Goal: Transaction & Acquisition: Purchase product/service

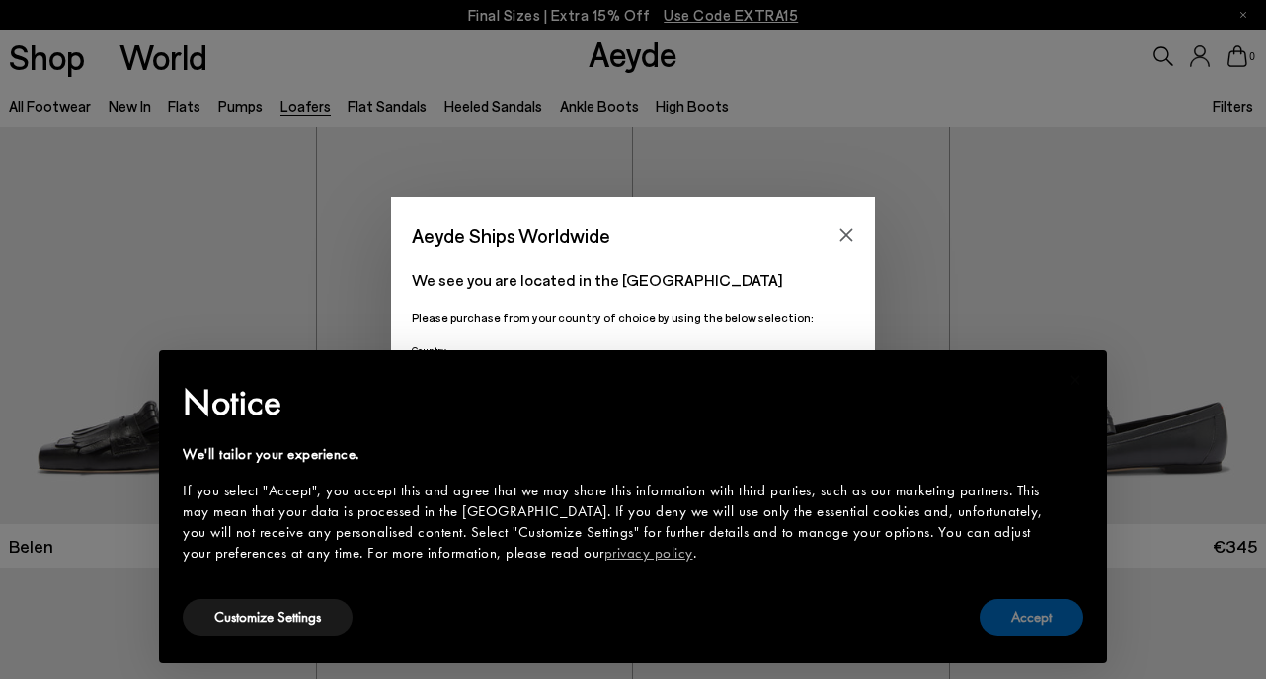
click at [1031, 613] on button "Accept" at bounding box center [1031, 617] width 104 height 37
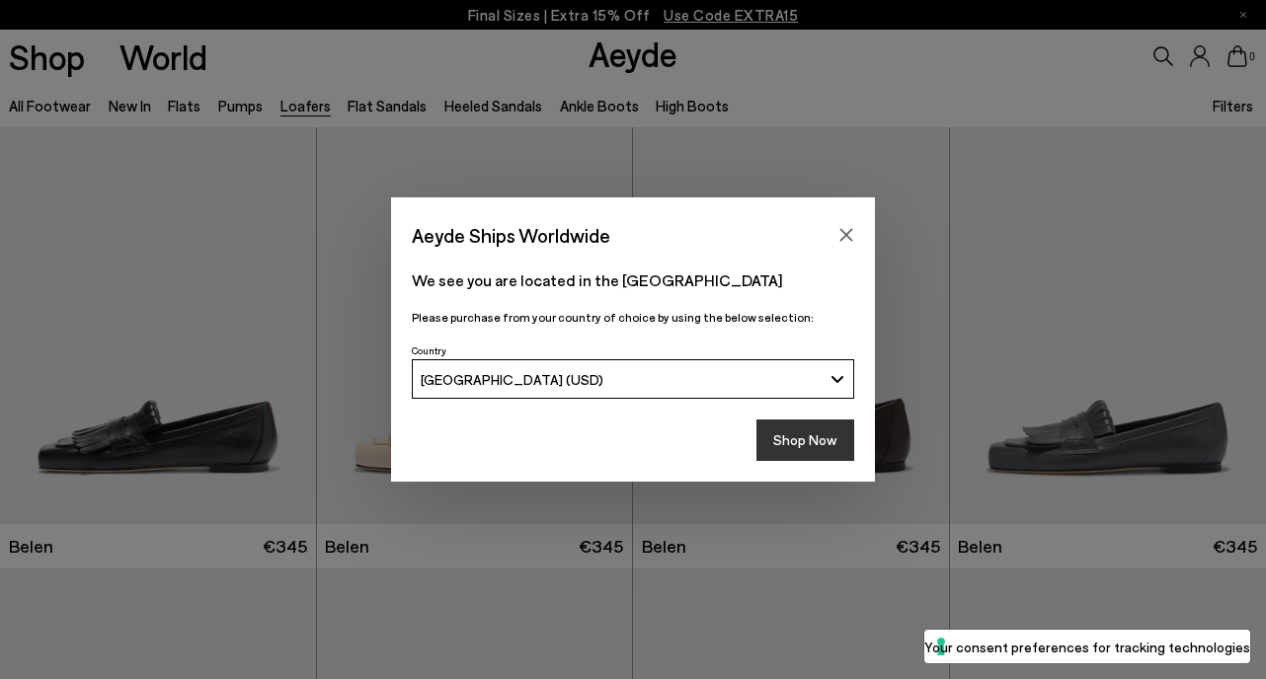
click at [799, 431] on button "Shop Now" at bounding box center [805, 440] width 98 height 41
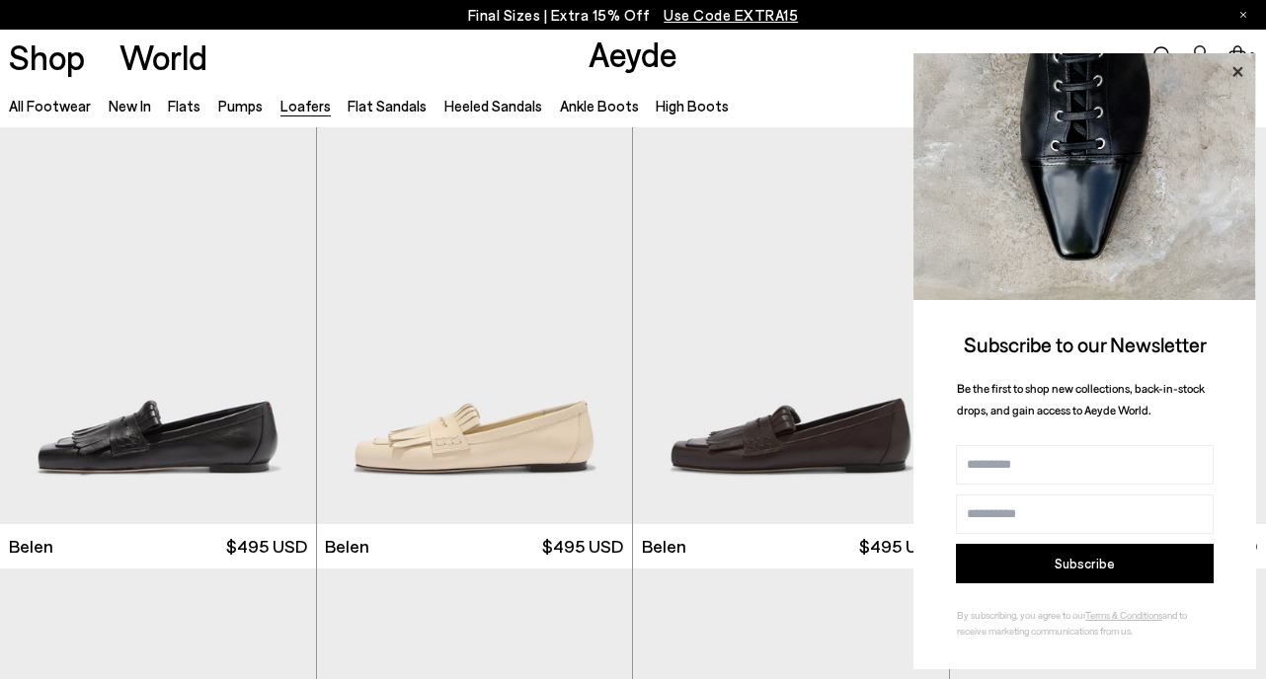
click at [1239, 74] on icon at bounding box center [1237, 71] width 10 height 10
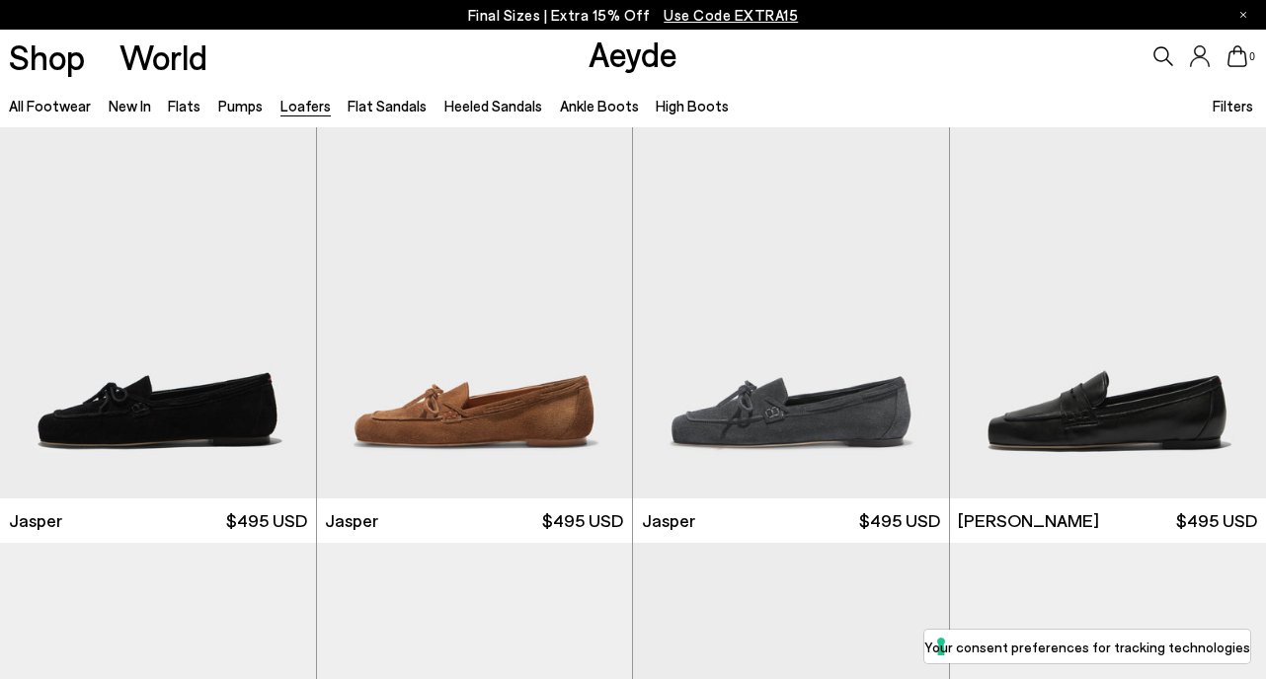
scroll to position [470, 0]
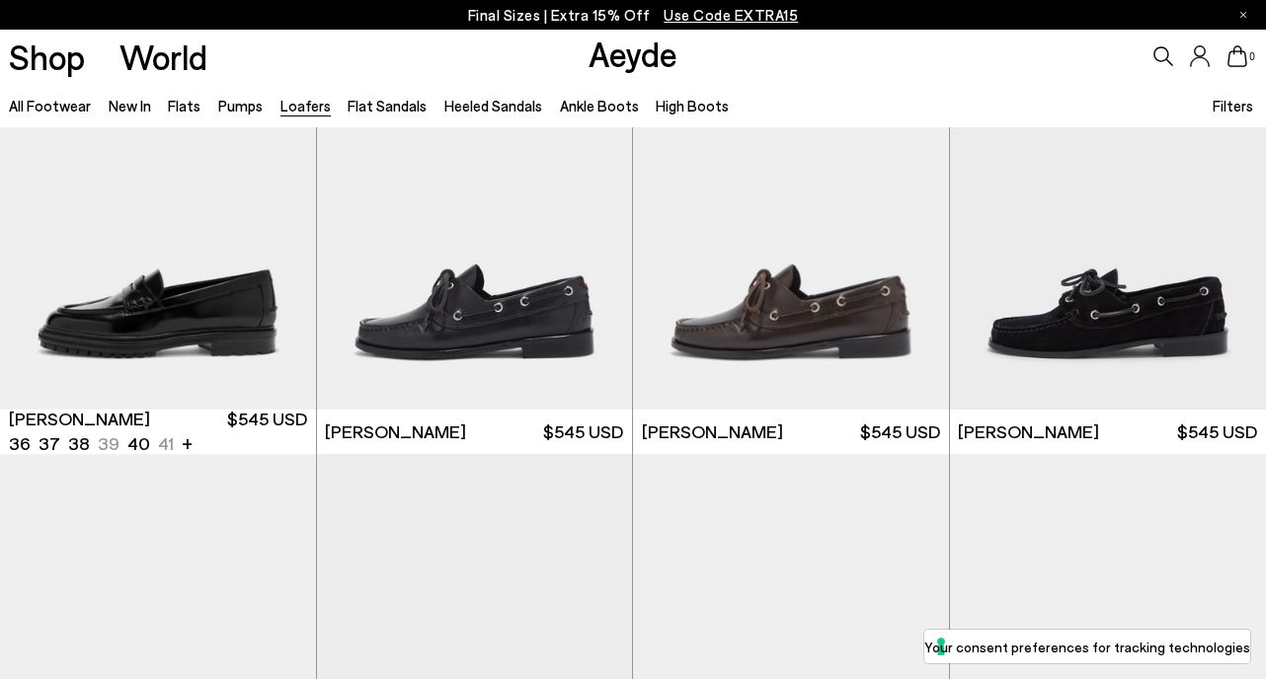
scroll to position [1420, 0]
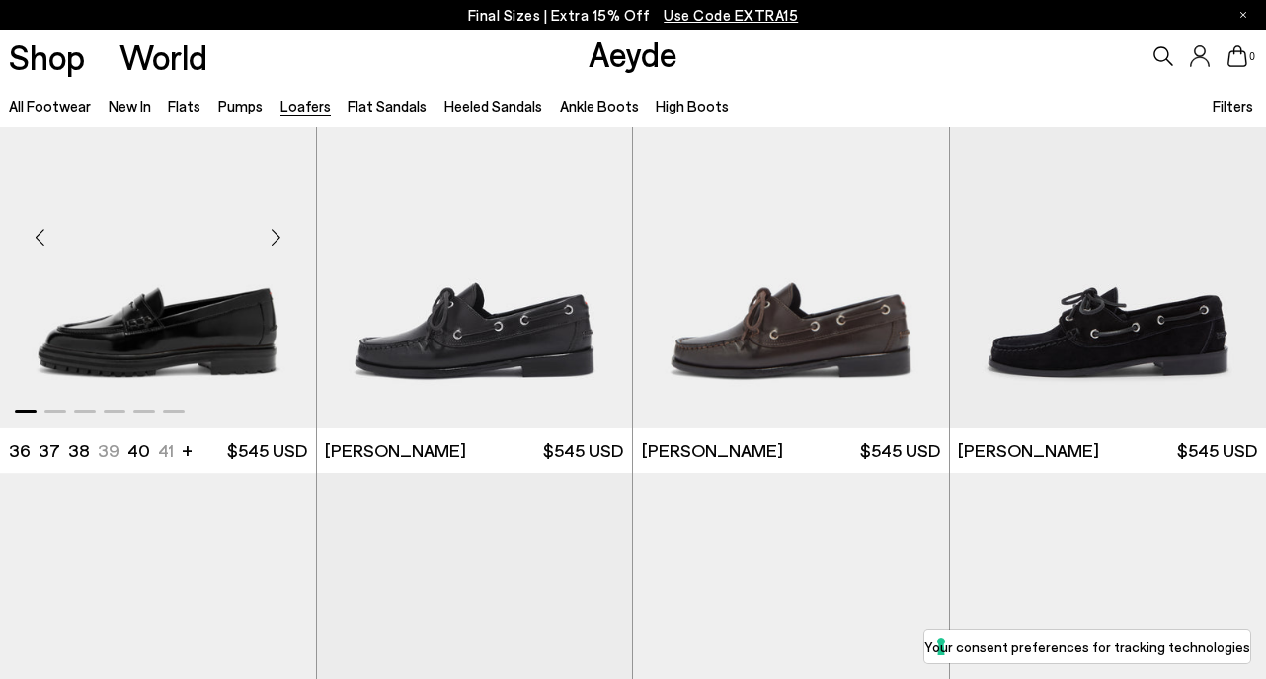
click at [163, 353] on img "1 / 6" at bounding box center [158, 230] width 316 height 397
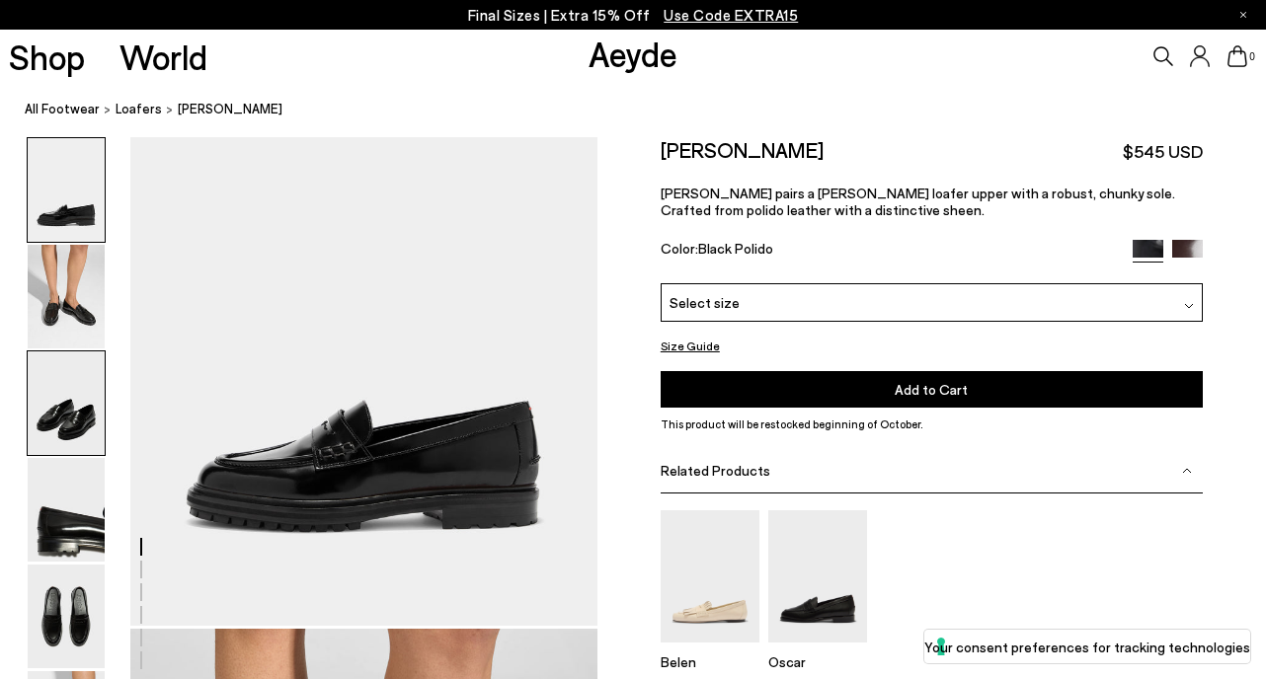
scroll to position [133, 0]
click at [711, 309] on span "Select size" at bounding box center [704, 302] width 70 height 21
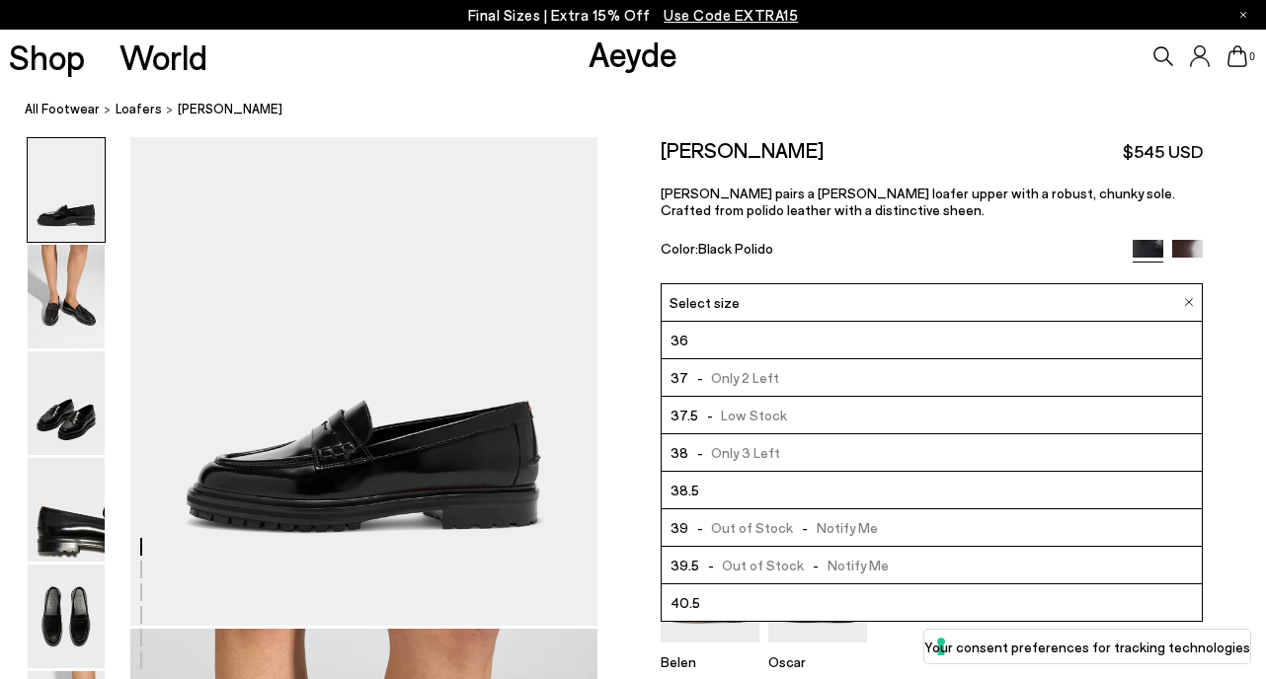
click at [628, 372] on div "Size Guide Shoes Belt Our shoes come in European sizing. The easiest way to mea…" at bounding box center [931, 474] width 668 height 675
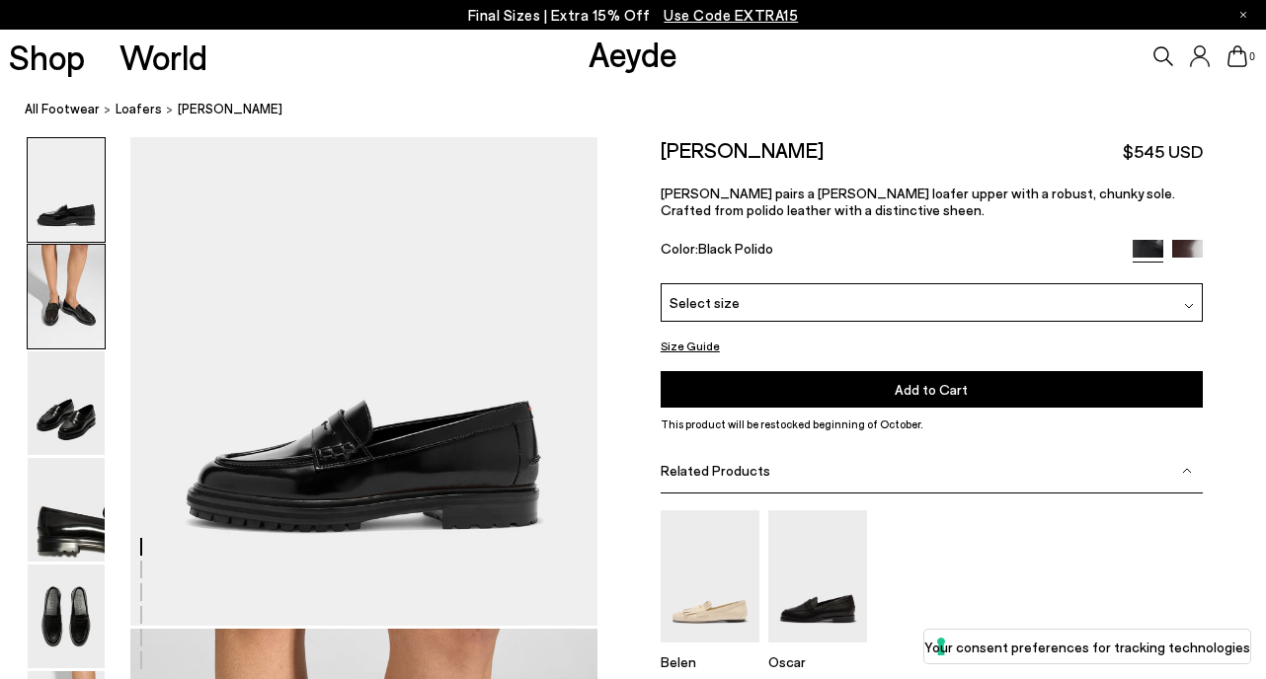
click at [68, 308] on img at bounding box center [66, 297] width 77 height 104
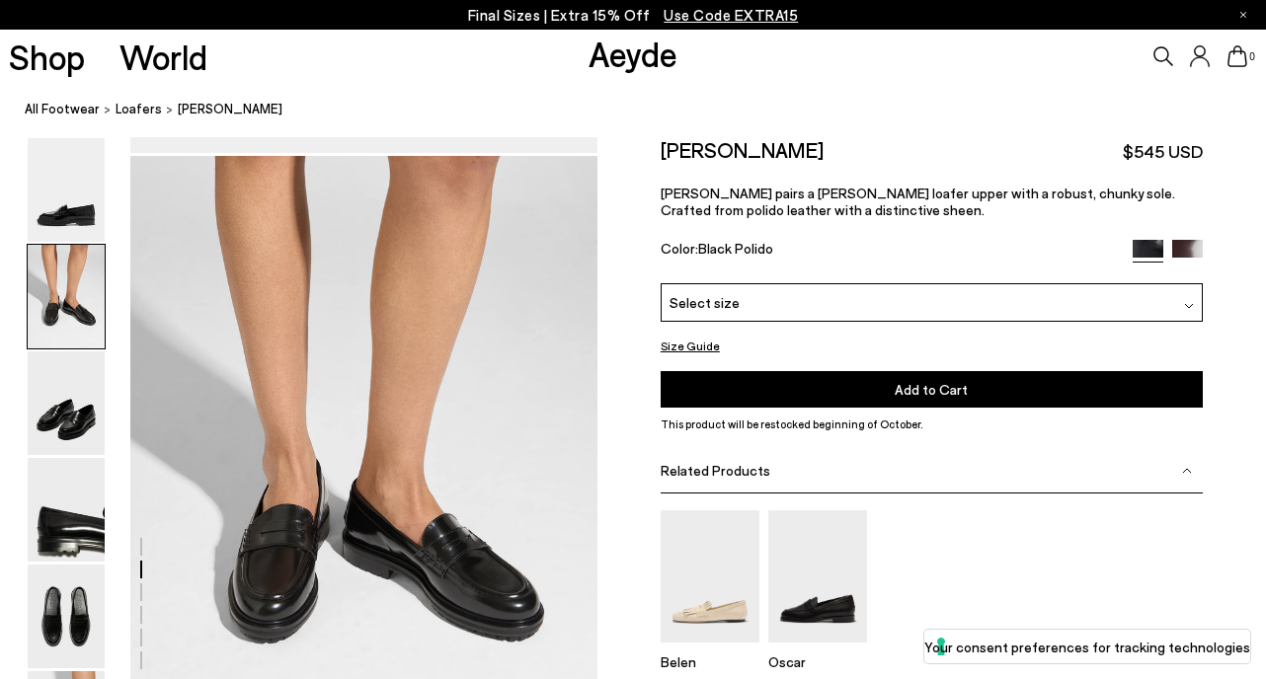
scroll to position [627, 0]
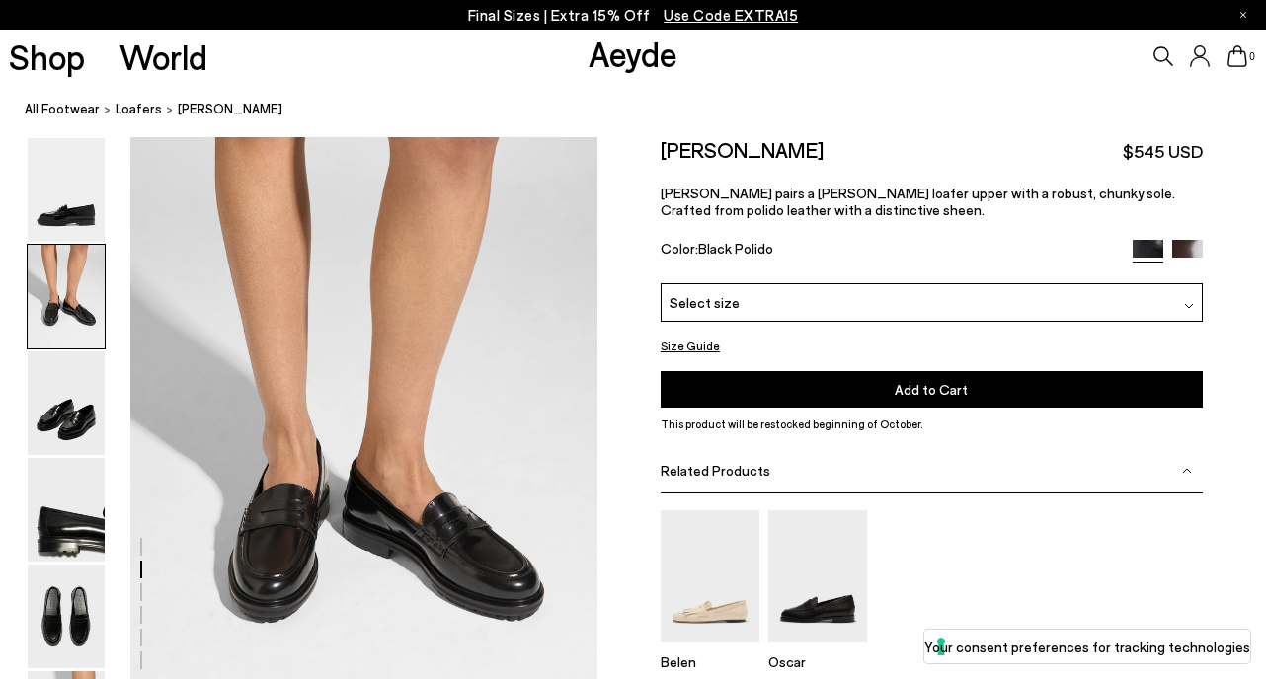
click at [765, 304] on div "Select size" at bounding box center [932, 302] width 542 height 39
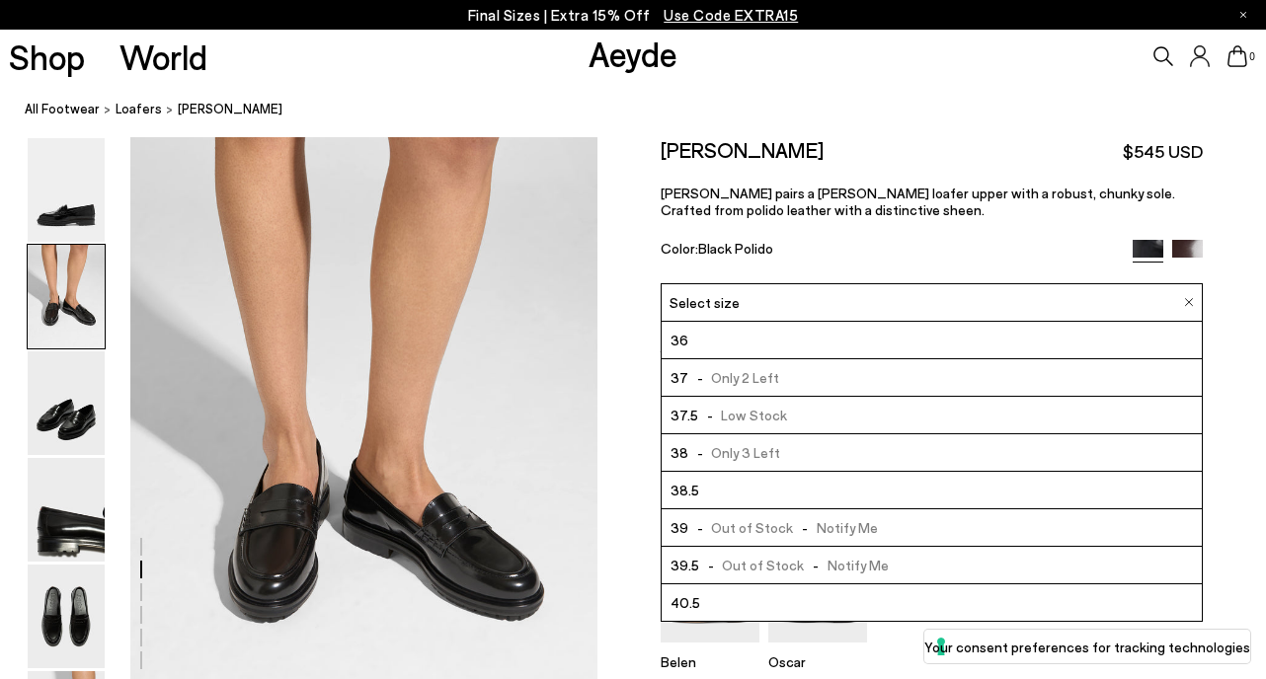
click at [717, 454] on span "- Only 3 Left" at bounding box center [734, 452] width 93 height 25
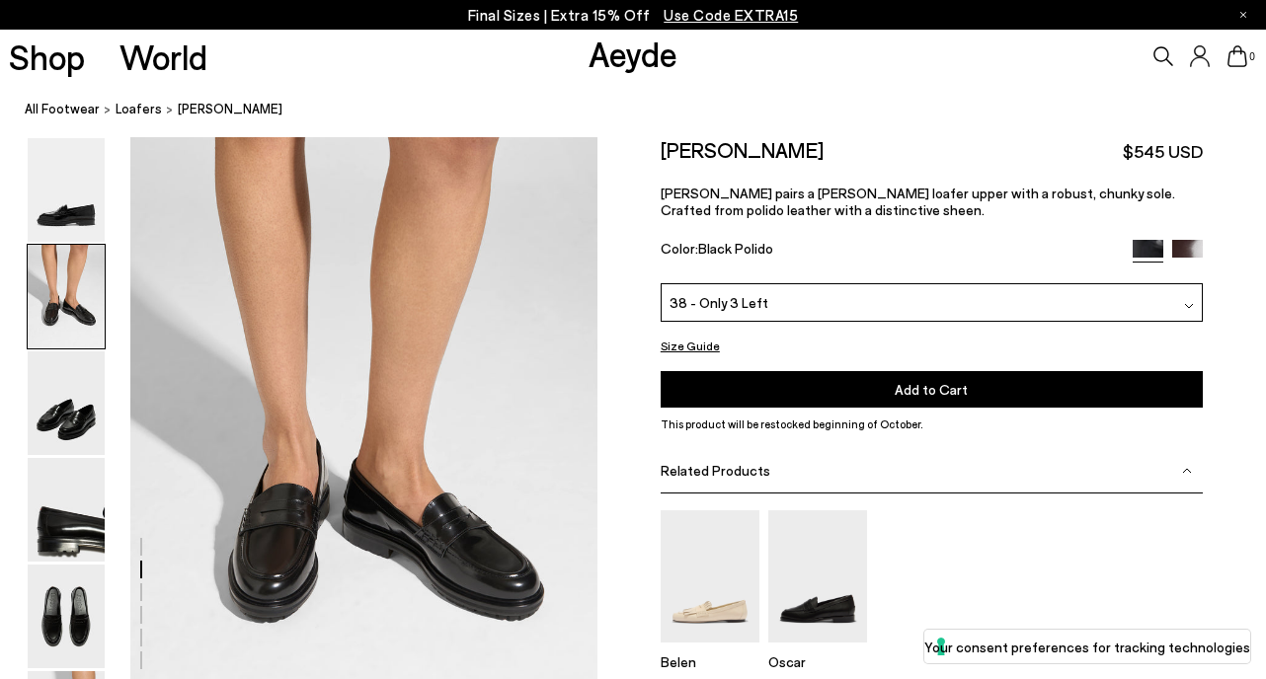
click at [807, 392] on button "Add to Cart Select a Size First" at bounding box center [932, 388] width 542 height 37
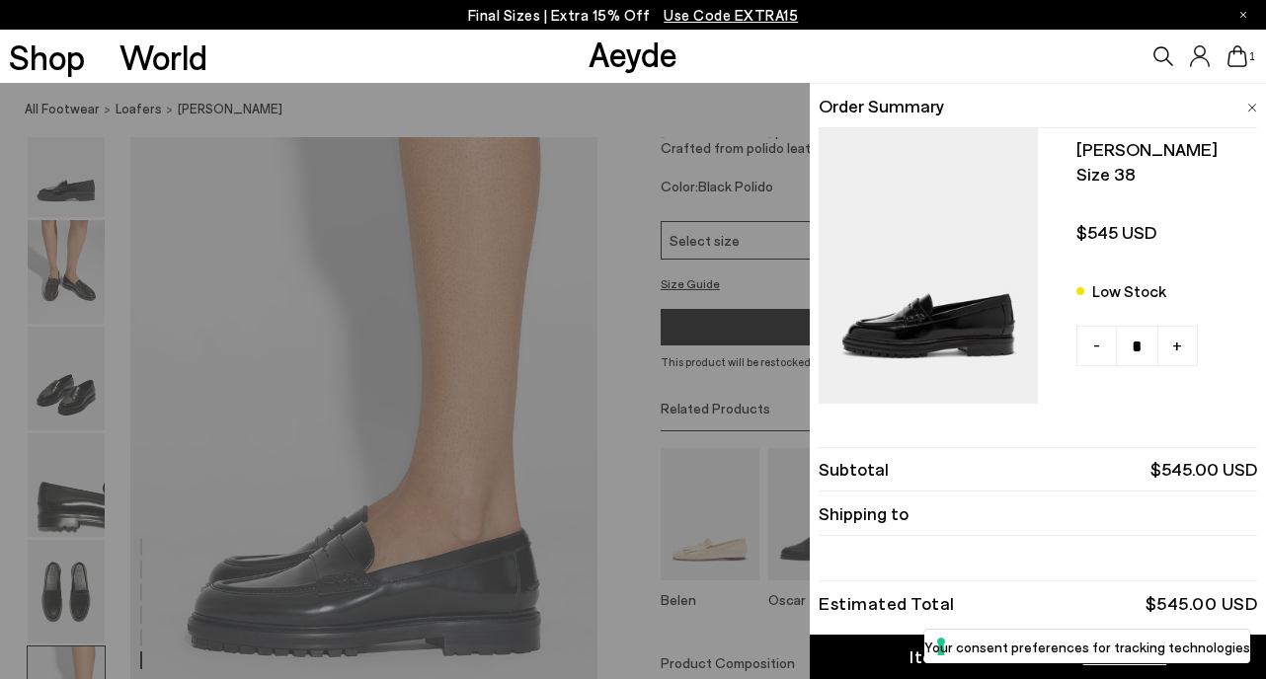
scroll to position [3099, 0]
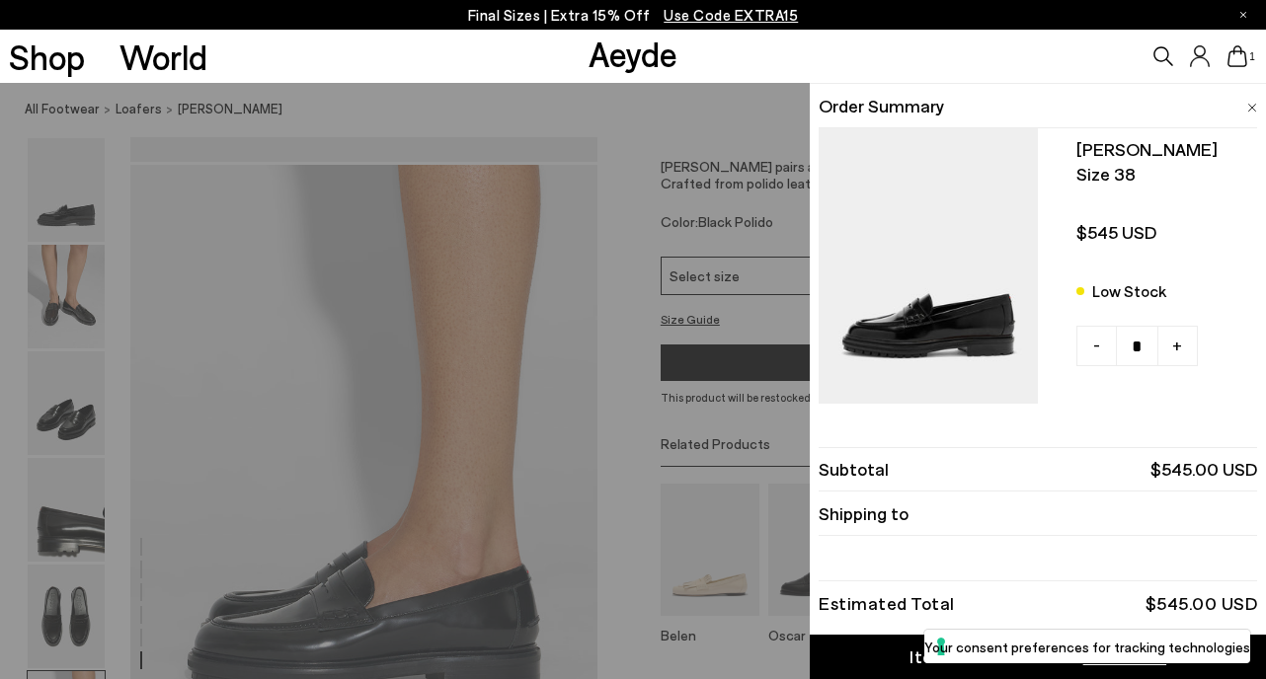
click at [1255, 104] on img at bounding box center [1252, 108] width 10 height 9
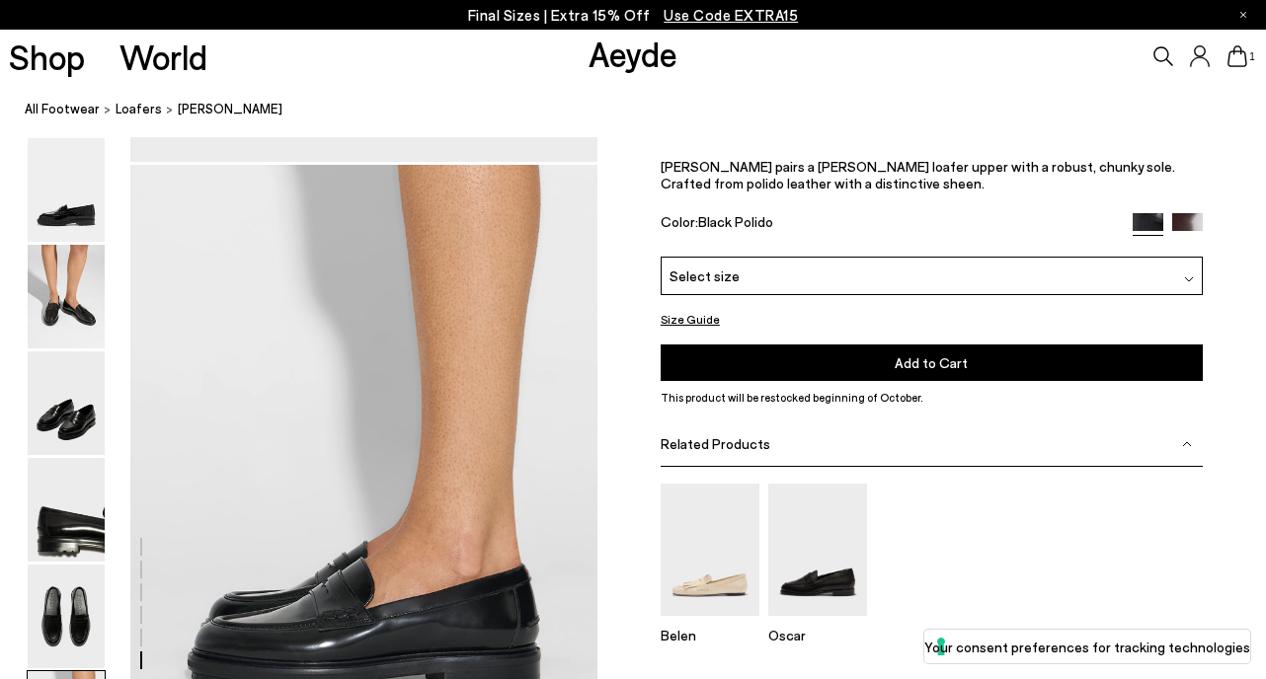
click at [677, 323] on button "Size Guide" at bounding box center [690, 320] width 59 height 25
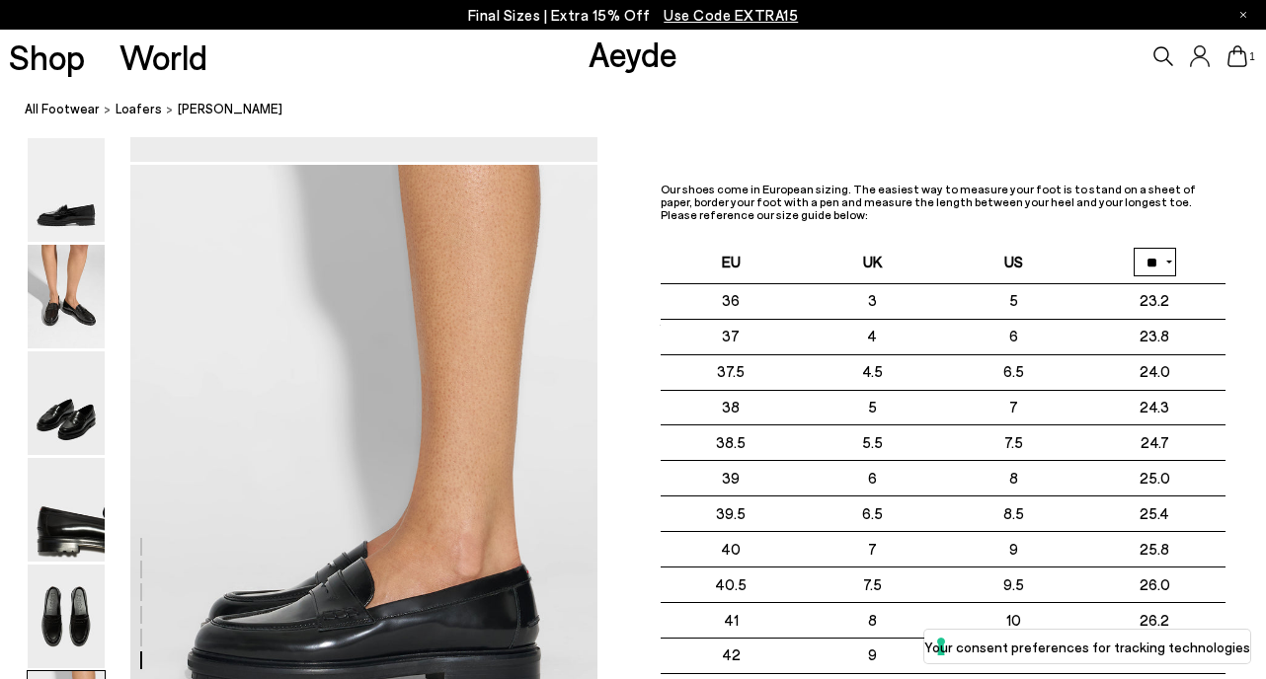
click at [630, 420] on div "Size Guide Shoes Belt Our shoes come in European sizing. The easiest way to mea…" at bounding box center [931, 449] width 668 height 675
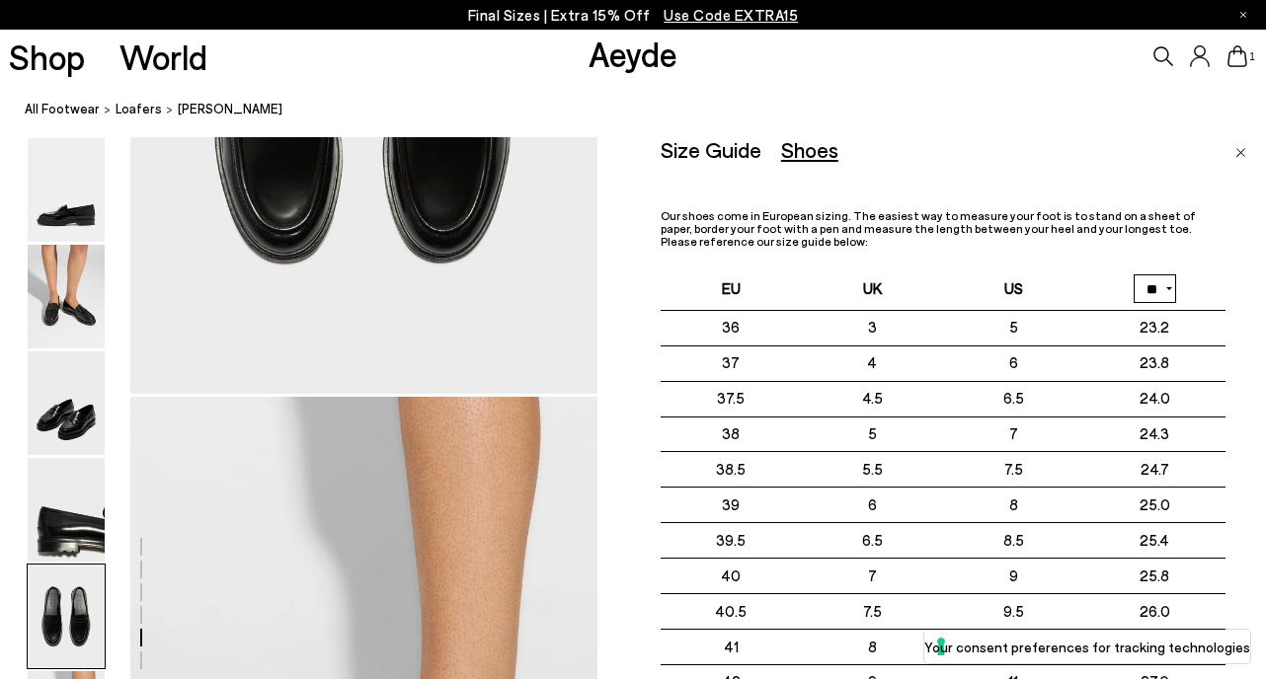
scroll to position [2851, 0]
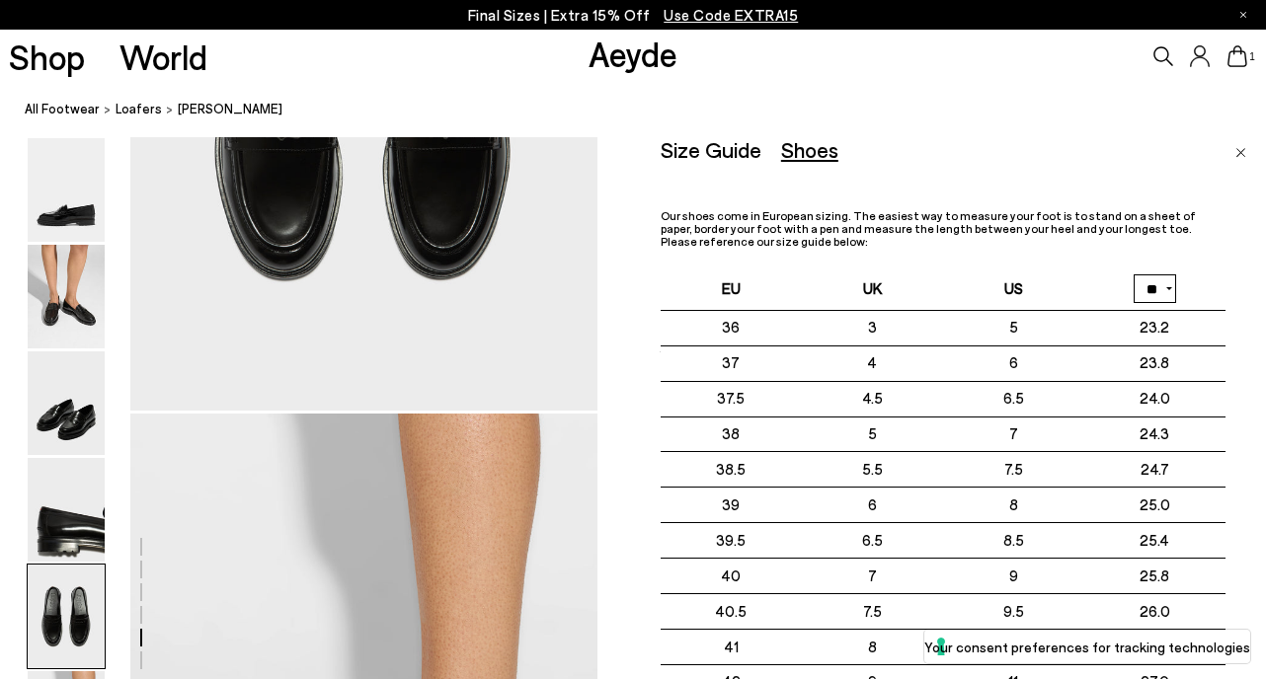
click at [1241, 152] on img "Close" at bounding box center [1240, 153] width 11 height 10
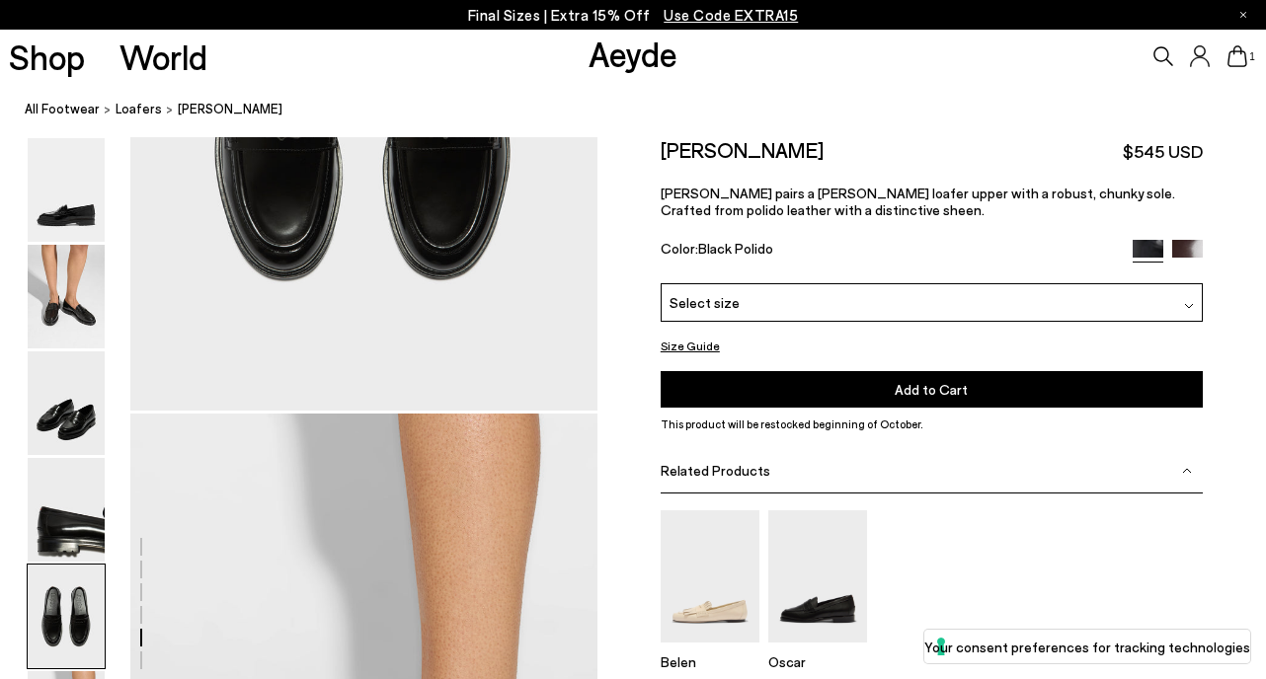
click at [1075, 304] on div "Select size" at bounding box center [932, 302] width 542 height 39
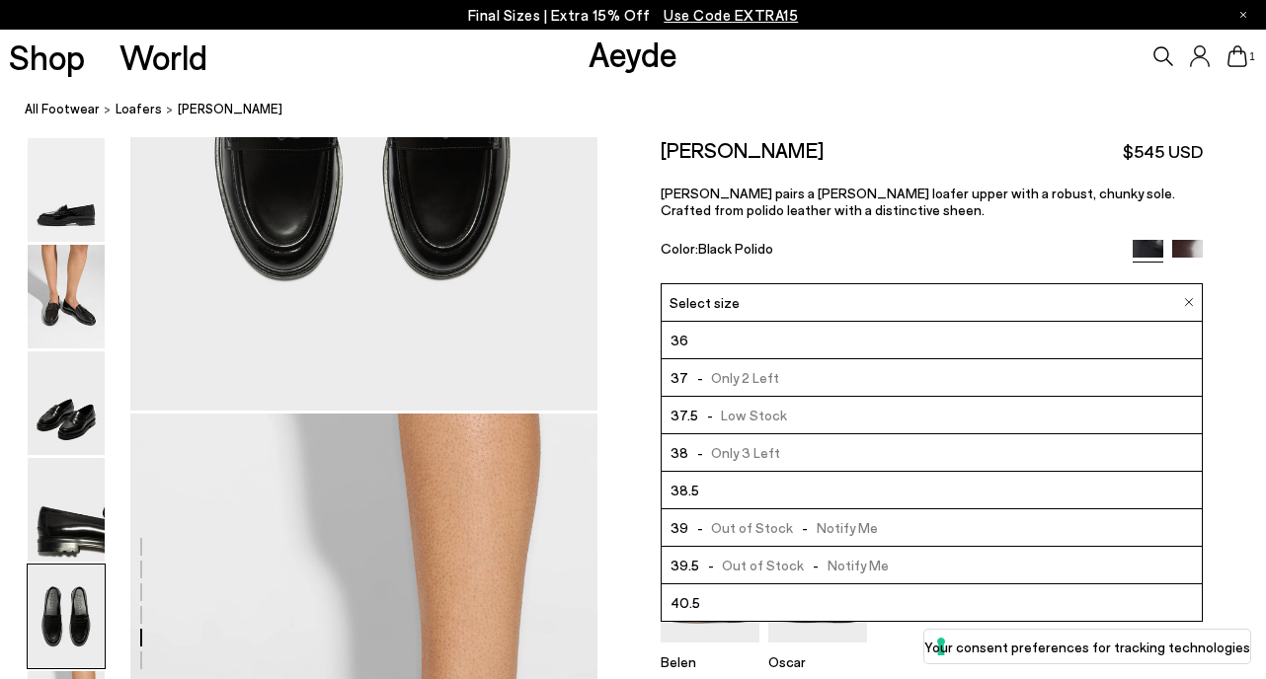
click at [622, 356] on div "Size Guide Shoes Belt Our shoes come in European sizing. The easiest way to mea…" at bounding box center [931, 474] width 668 height 675
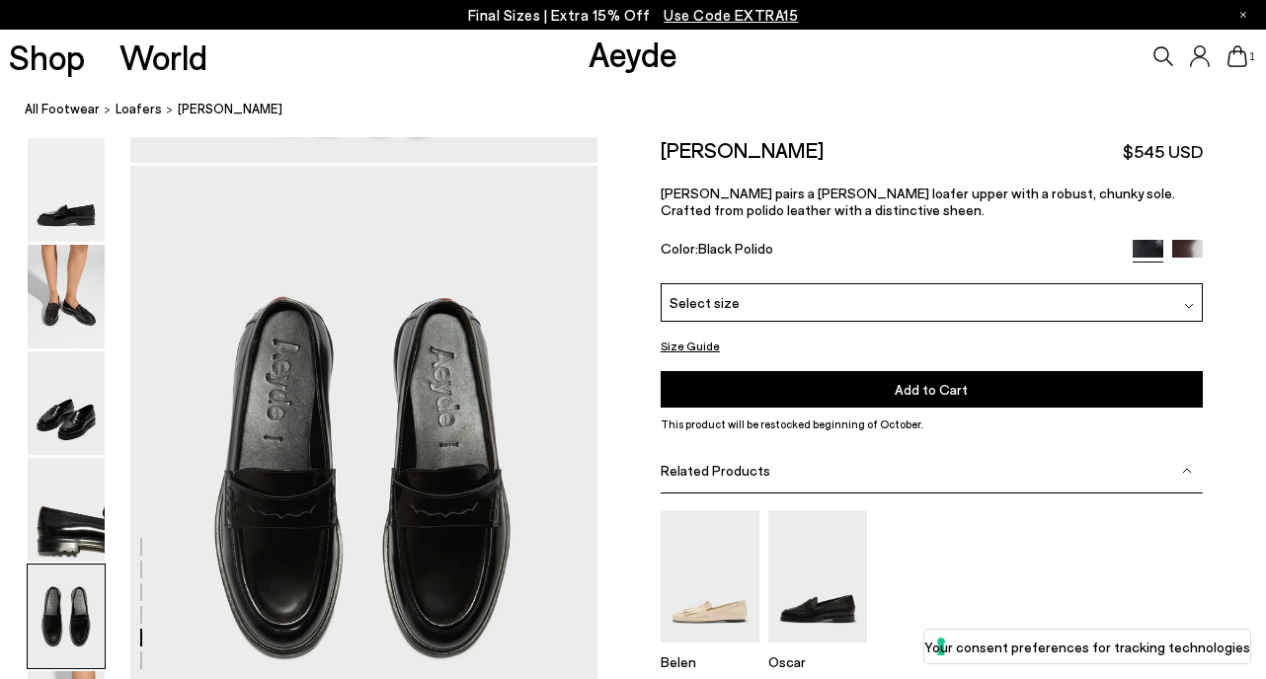
scroll to position [2474, 0]
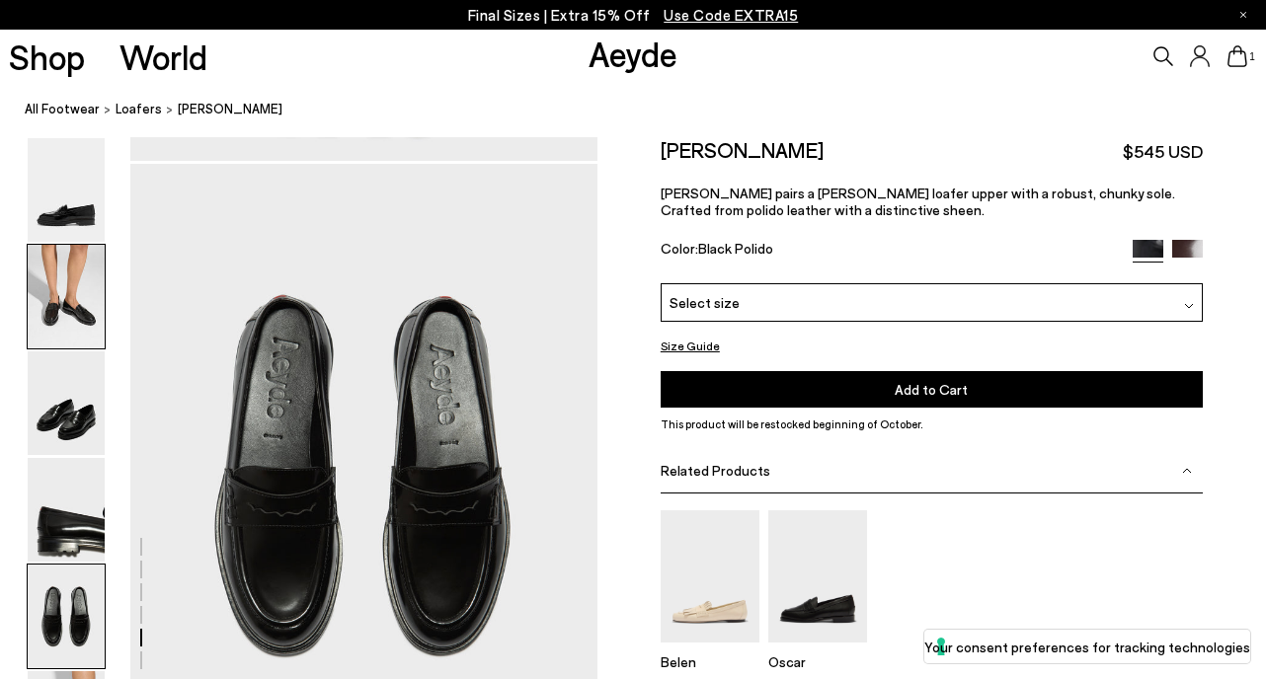
click at [72, 274] on img at bounding box center [66, 297] width 77 height 104
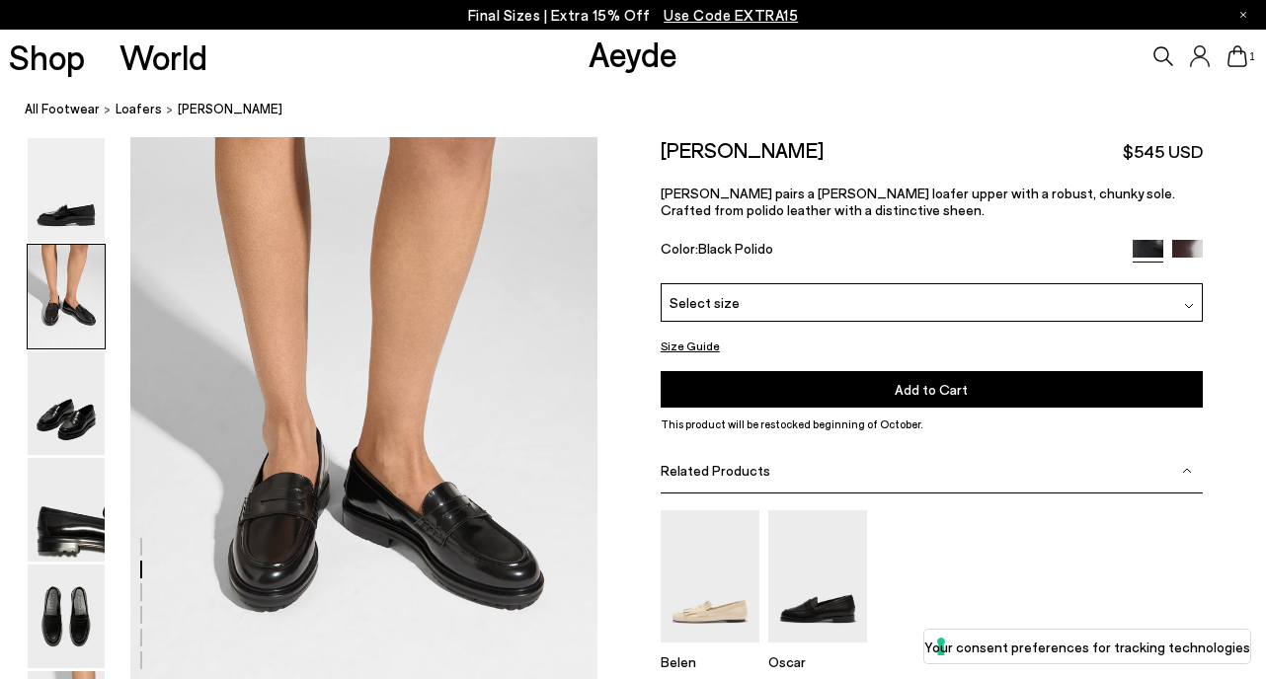
scroll to position [627, 0]
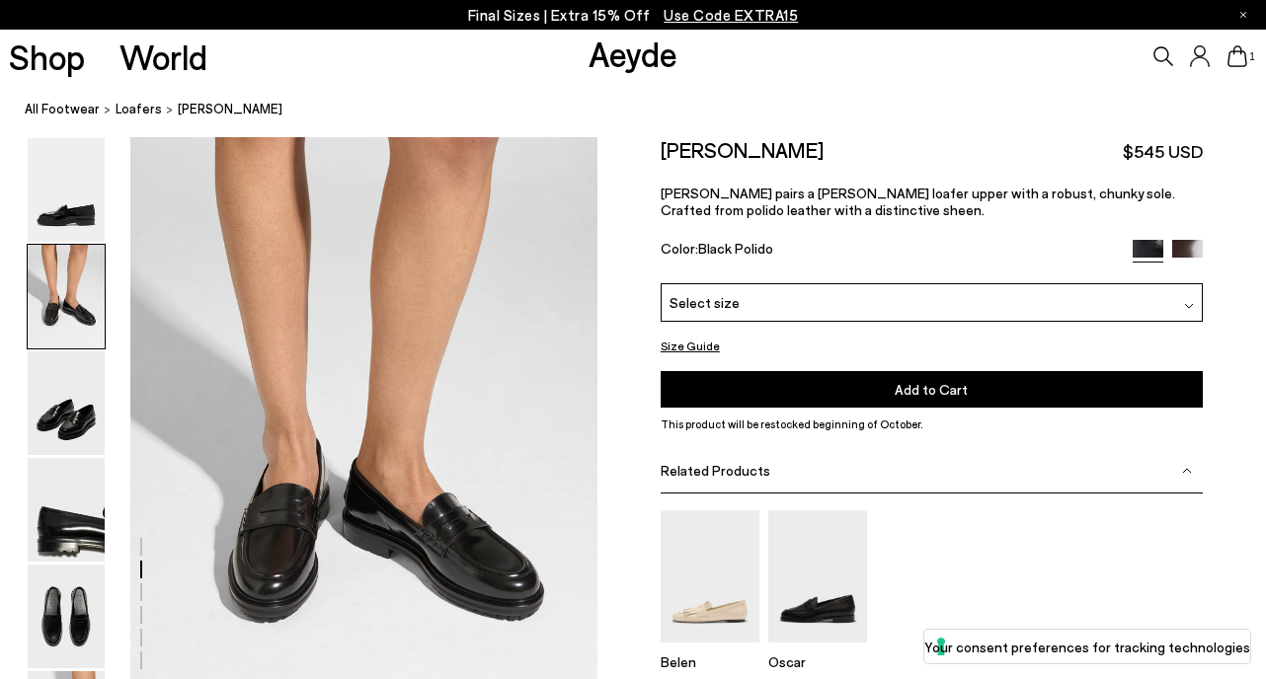
click at [709, 308] on span "Select size" at bounding box center [704, 302] width 70 height 21
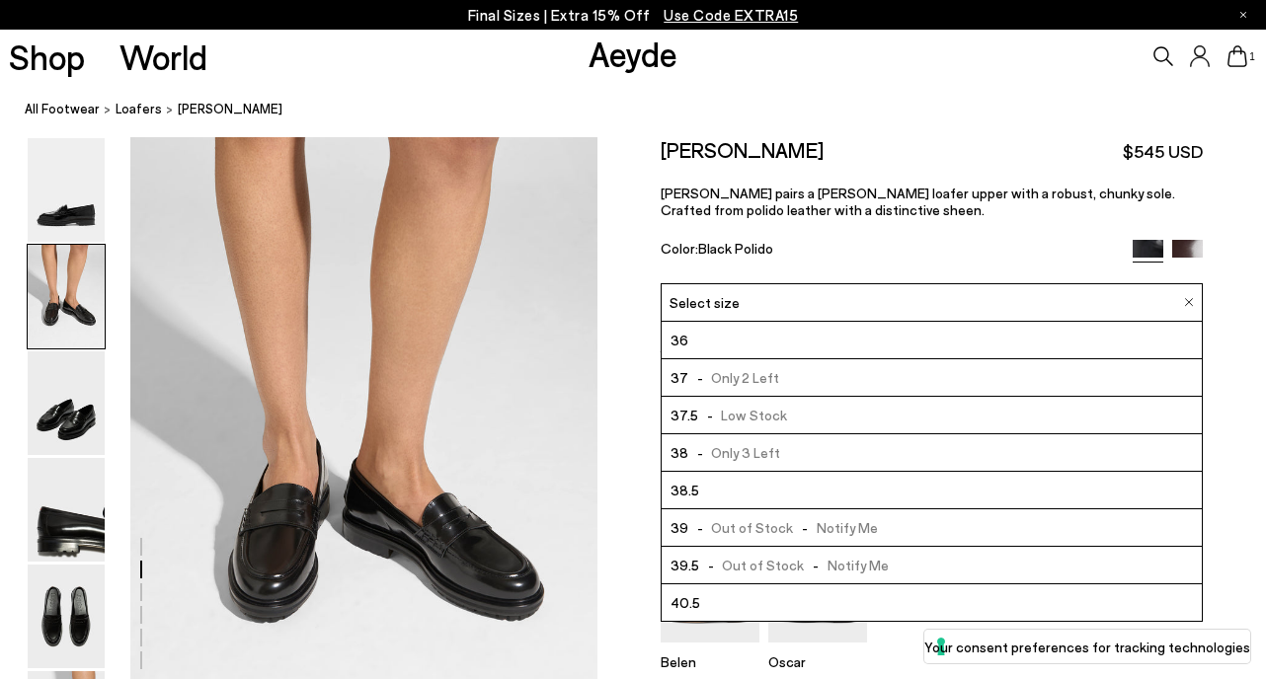
click at [718, 455] on span "- Only 3 Left" at bounding box center [734, 452] width 93 height 25
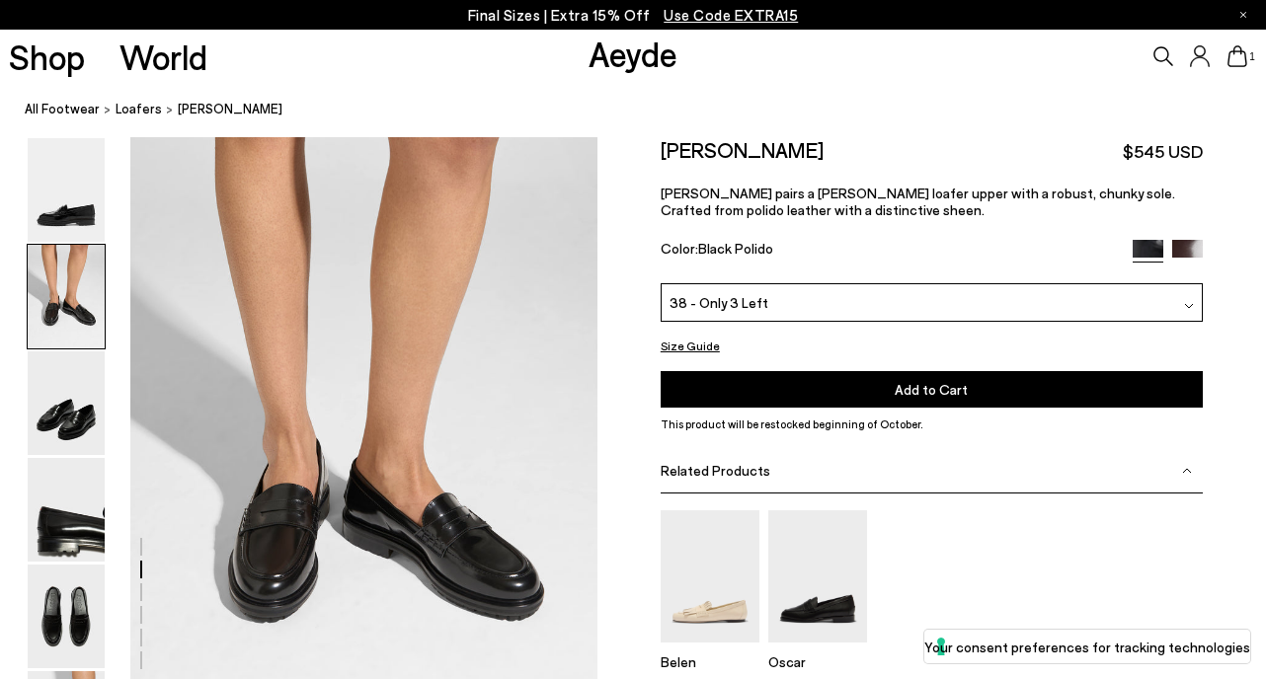
click at [1248, 62] on span "1" at bounding box center [1252, 56] width 10 height 11
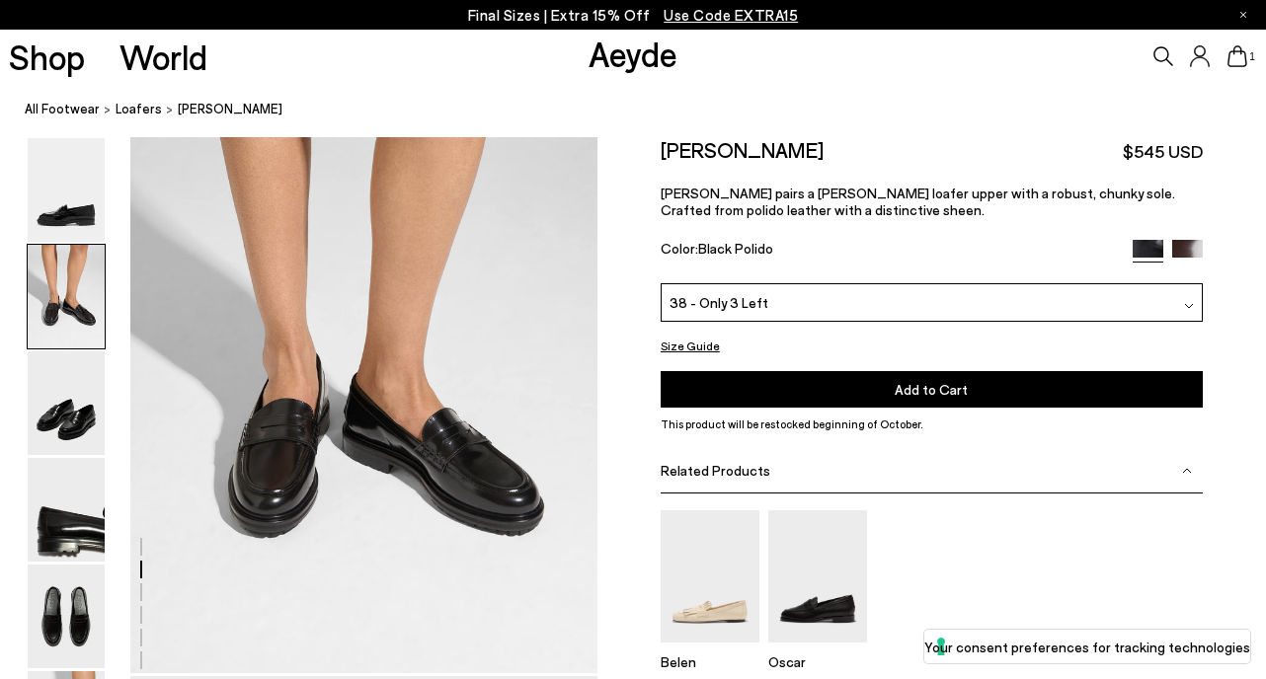
scroll to position [714, 0]
click at [687, 344] on button "Size Guide" at bounding box center [690, 346] width 59 height 25
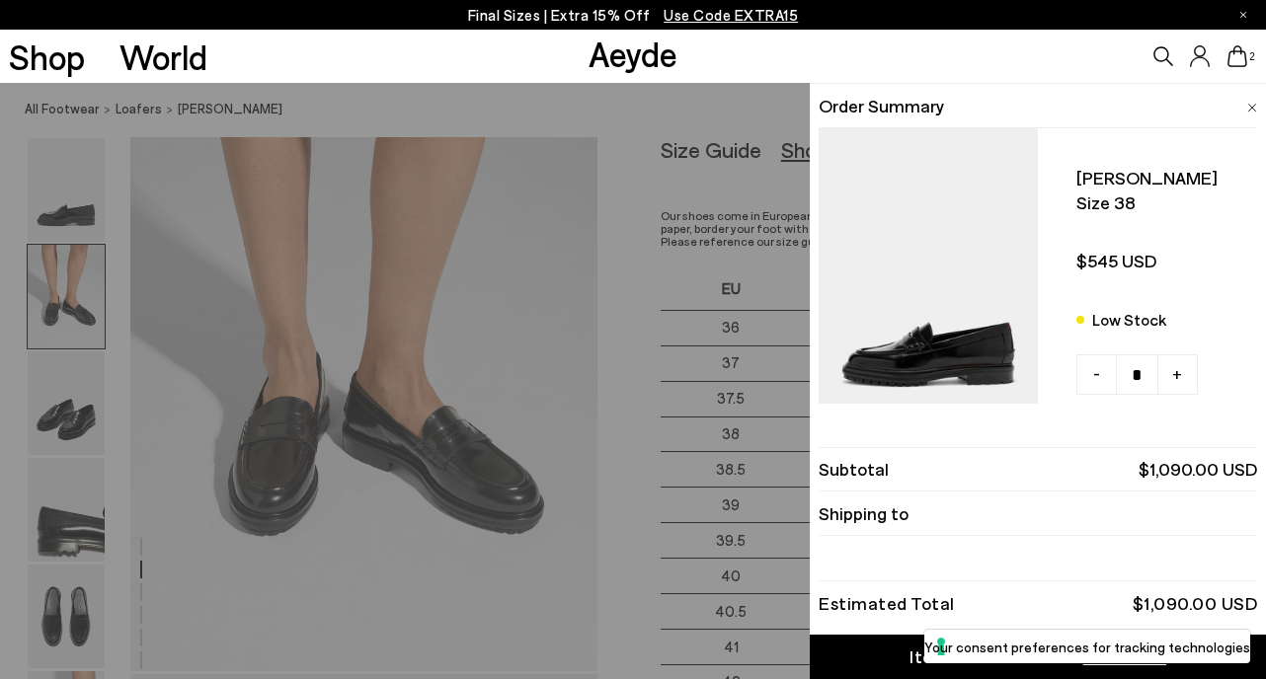
click at [1248, 110] on img at bounding box center [1252, 108] width 10 height 9
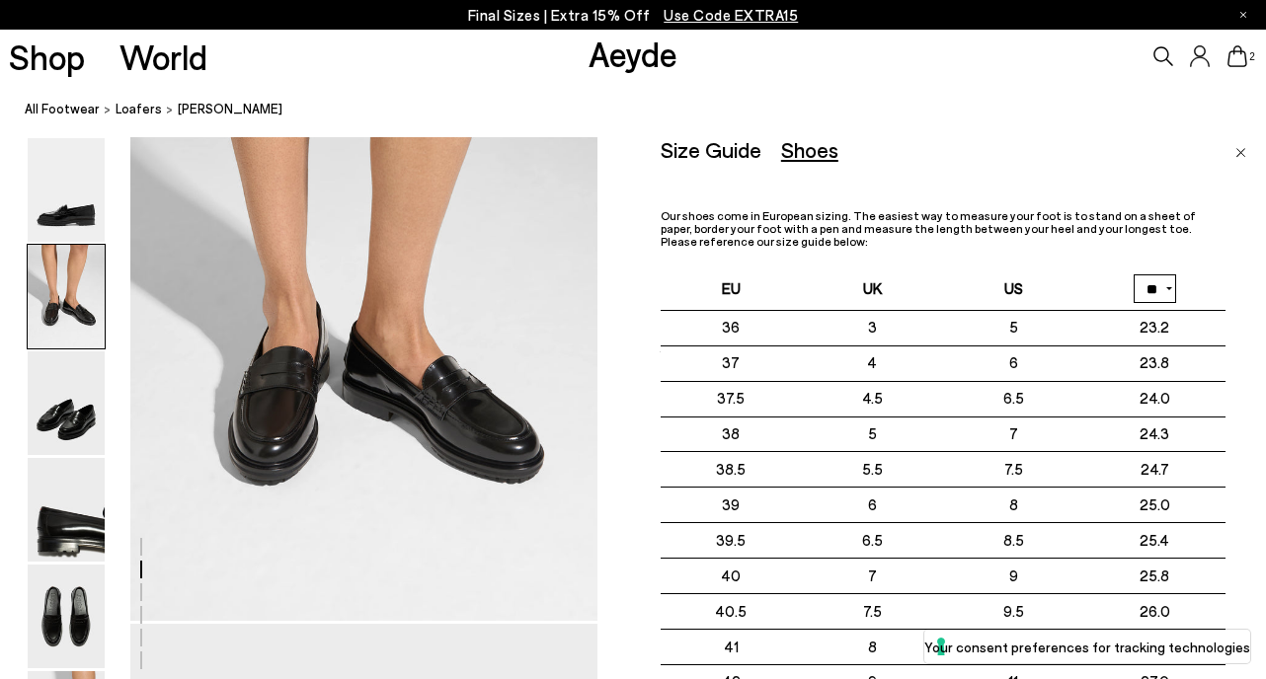
scroll to position [763, 0]
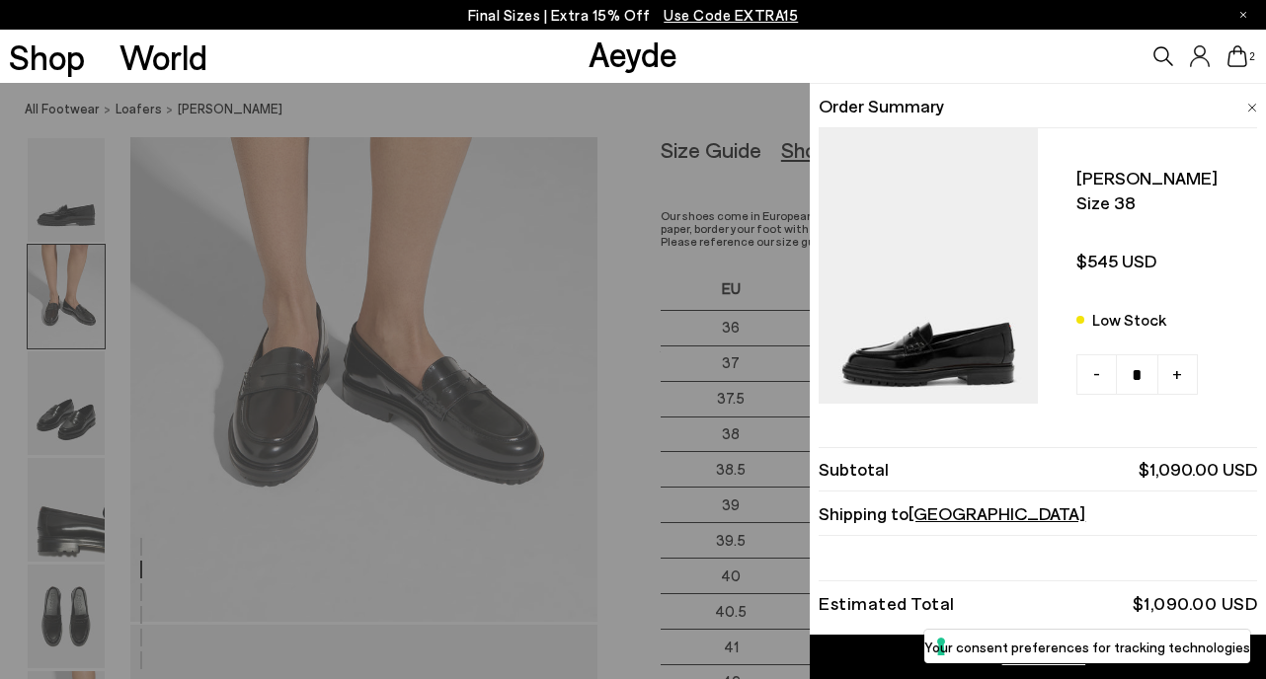
click at [1093, 382] on span "-" at bounding box center [1096, 373] width 7 height 26
click at [1097, 378] on link "-" at bounding box center [1096, 374] width 40 height 40
type input "*"
click at [1248, 109] on img at bounding box center [1252, 108] width 10 height 9
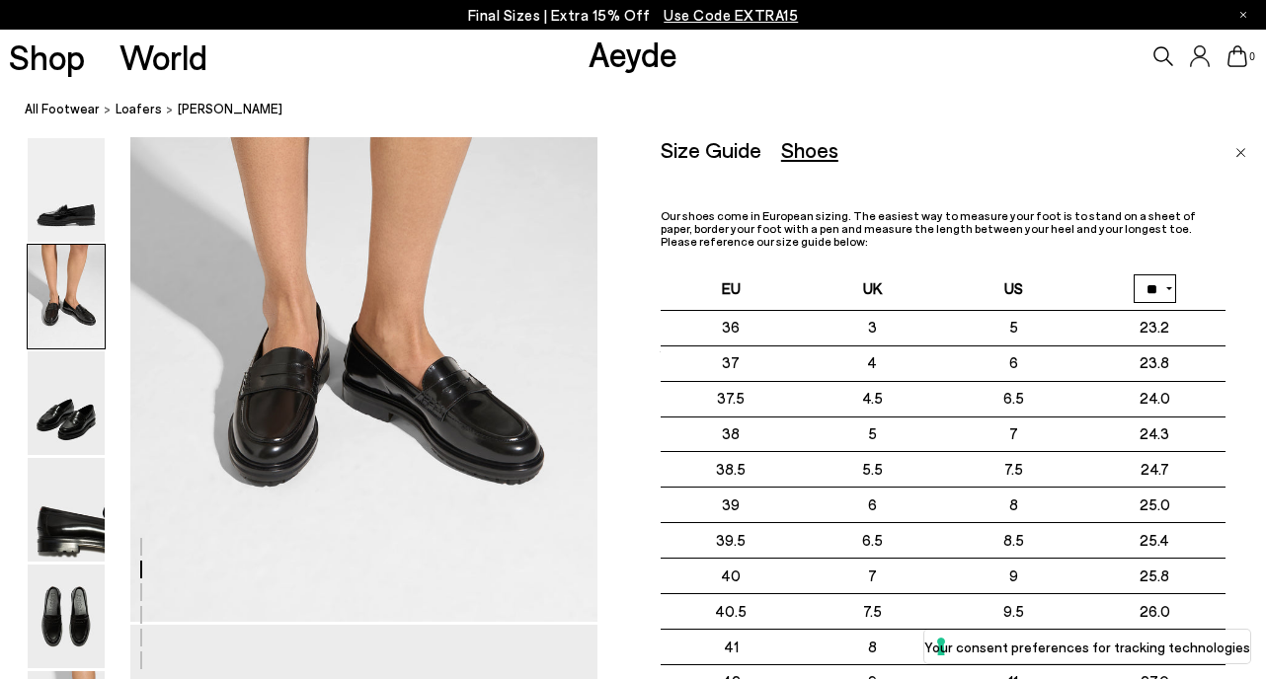
click at [1241, 155] on img "Close" at bounding box center [1240, 153] width 11 height 10
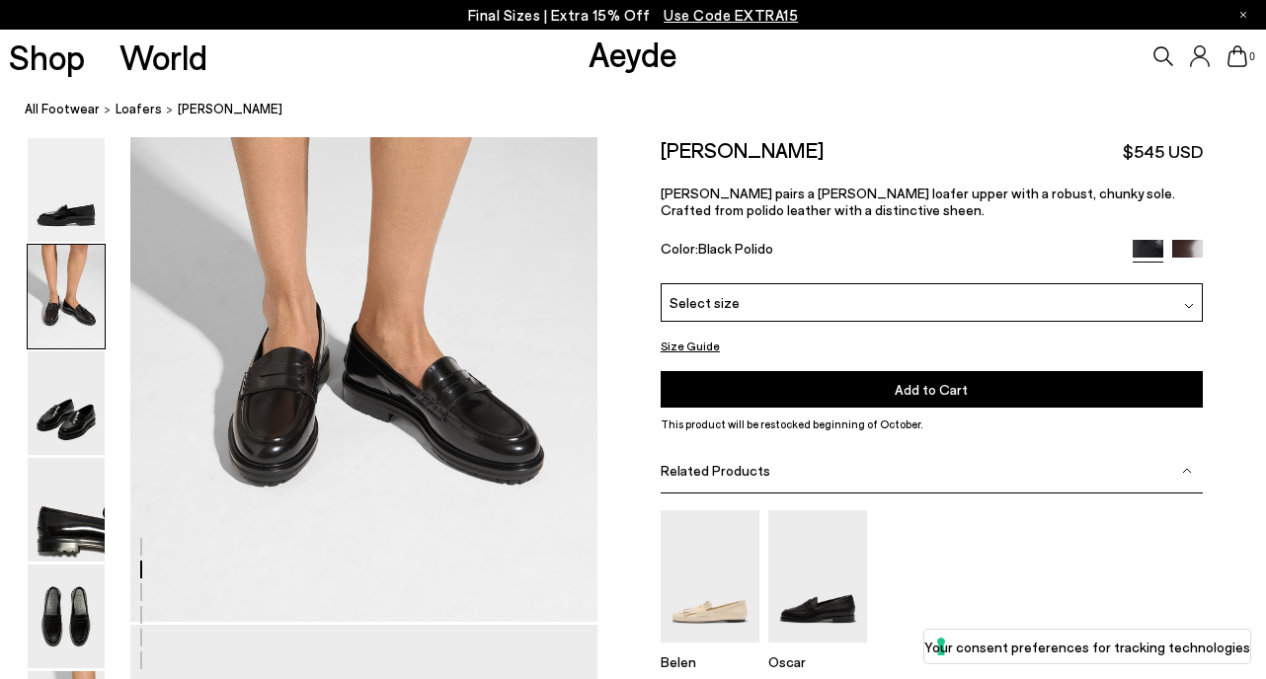
click at [1057, 311] on div "Select size" at bounding box center [932, 302] width 542 height 39
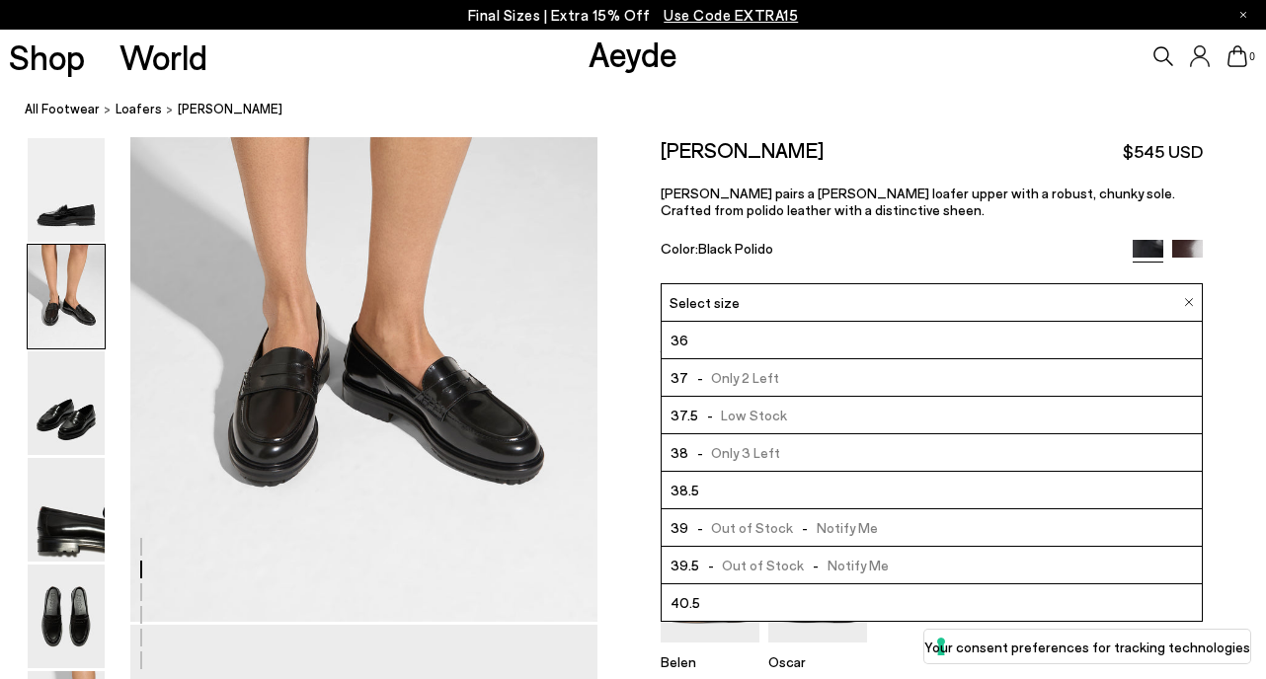
click at [1037, 490] on li "38.5" at bounding box center [932, 491] width 540 height 38
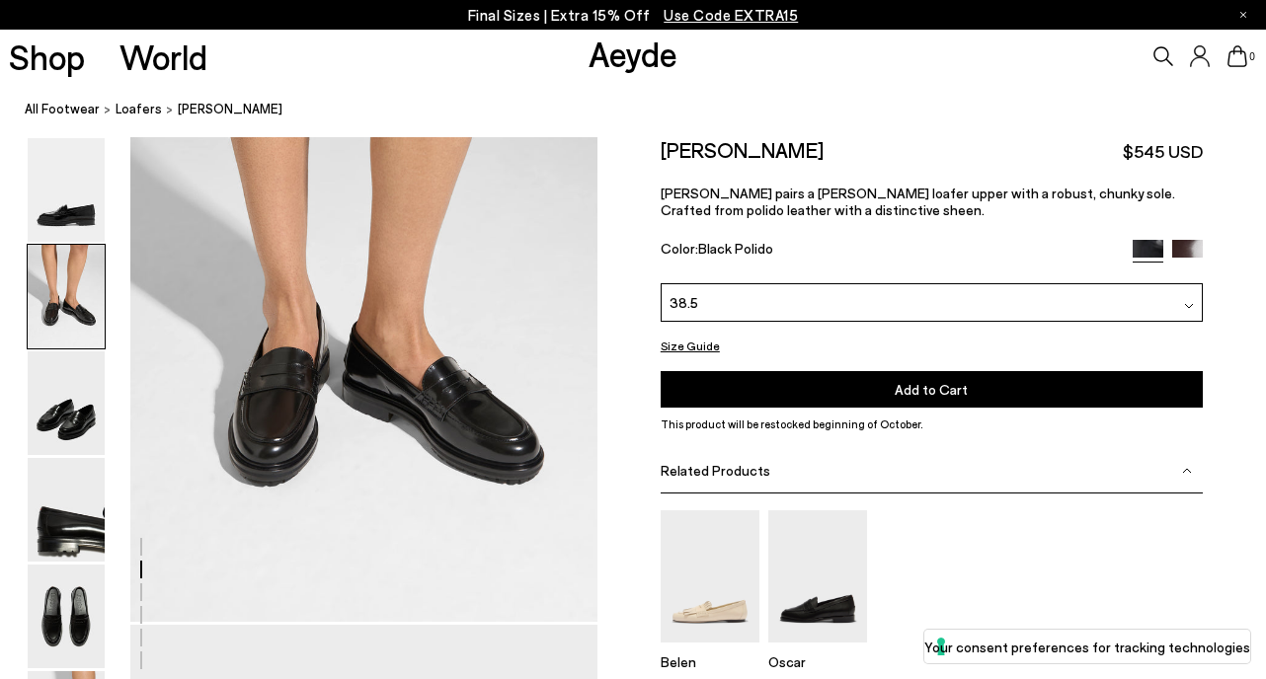
click at [1036, 384] on button "Add to Cart Select a Size First" at bounding box center [932, 388] width 542 height 37
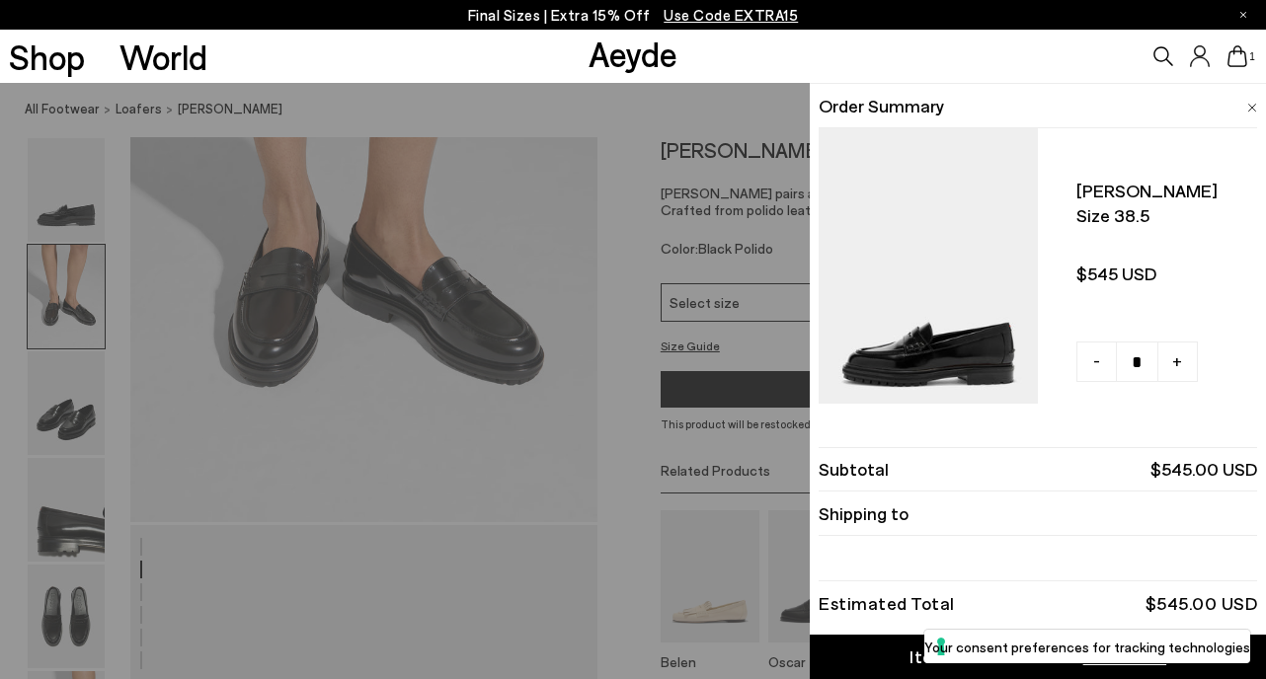
scroll to position [865, 0]
click at [890, 662] on link "Item Added to Cart View Cart" at bounding box center [1038, 657] width 456 height 44
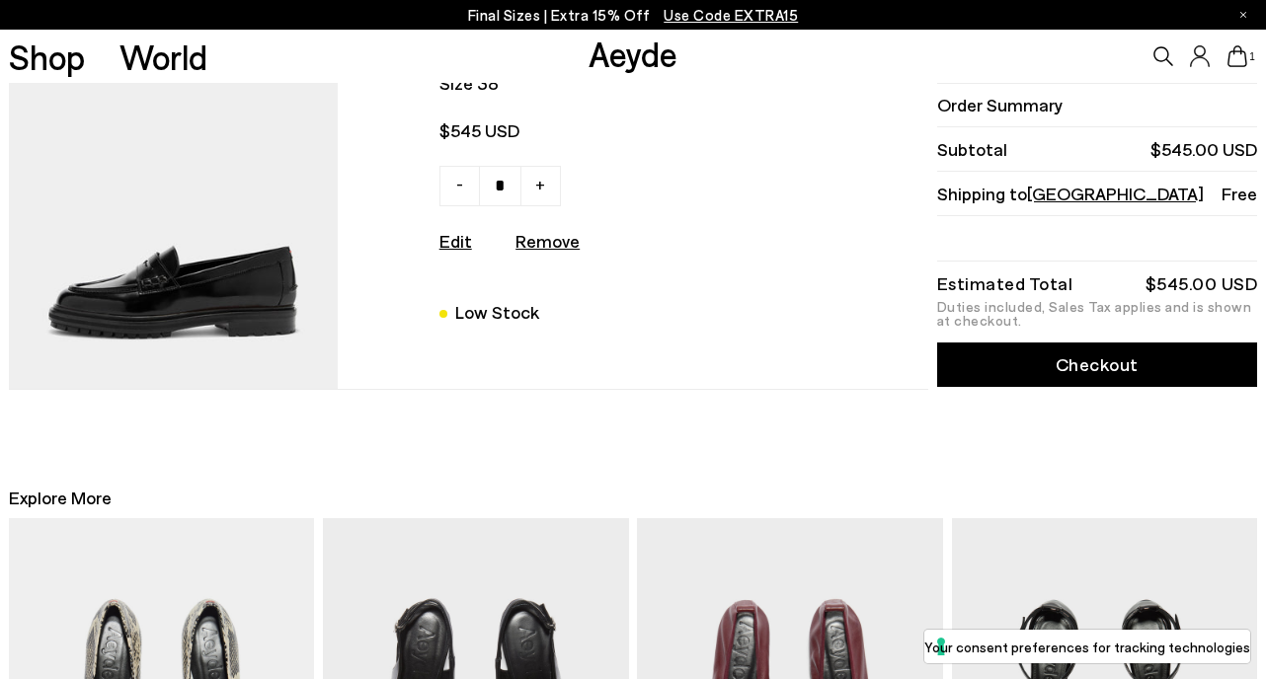
scroll to position [105, 0]
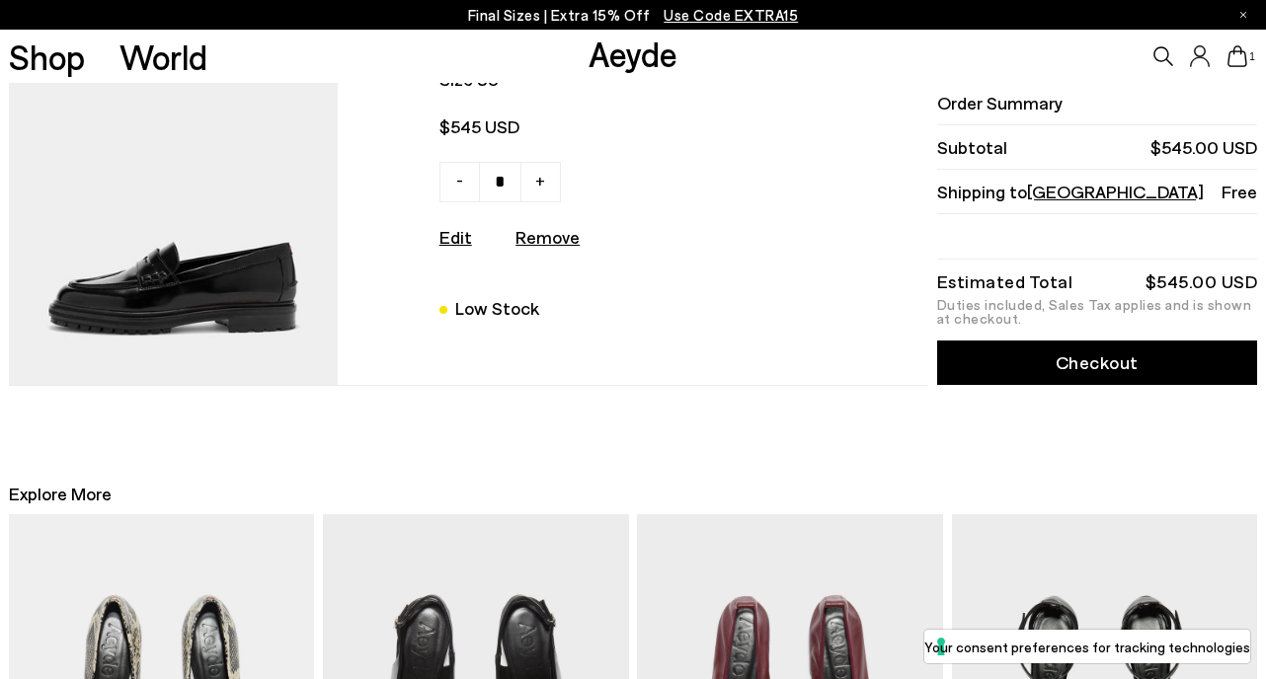
click at [1098, 368] on link "Checkout" at bounding box center [1097, 364] width 320 height 44
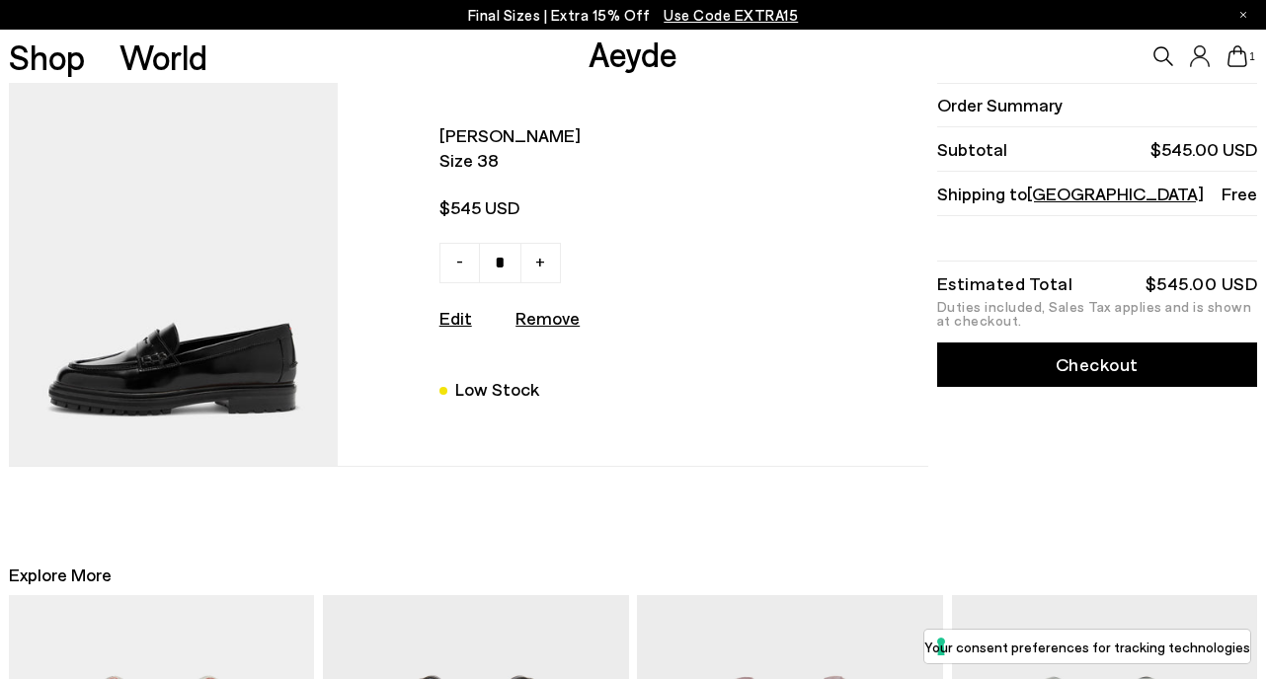
scroll to position [25, 0]
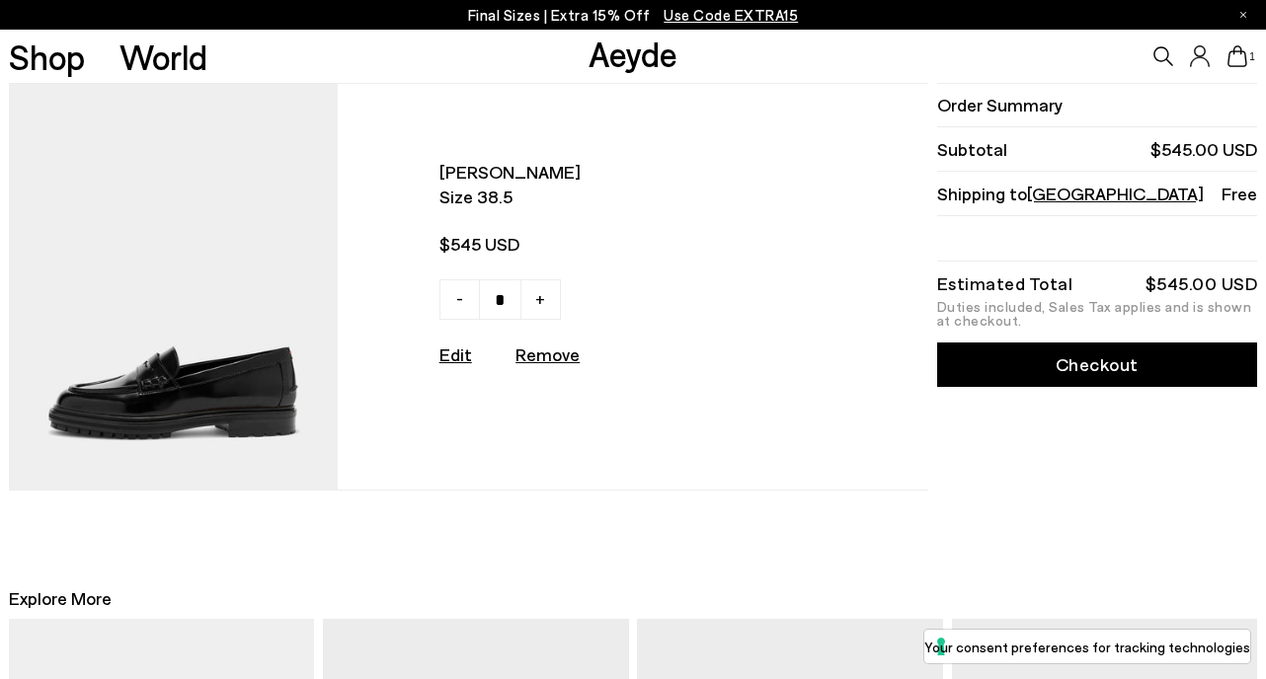
click at [1125, 370] on link "Checkout" at bounding box center [1097, 365] width 320 height 44
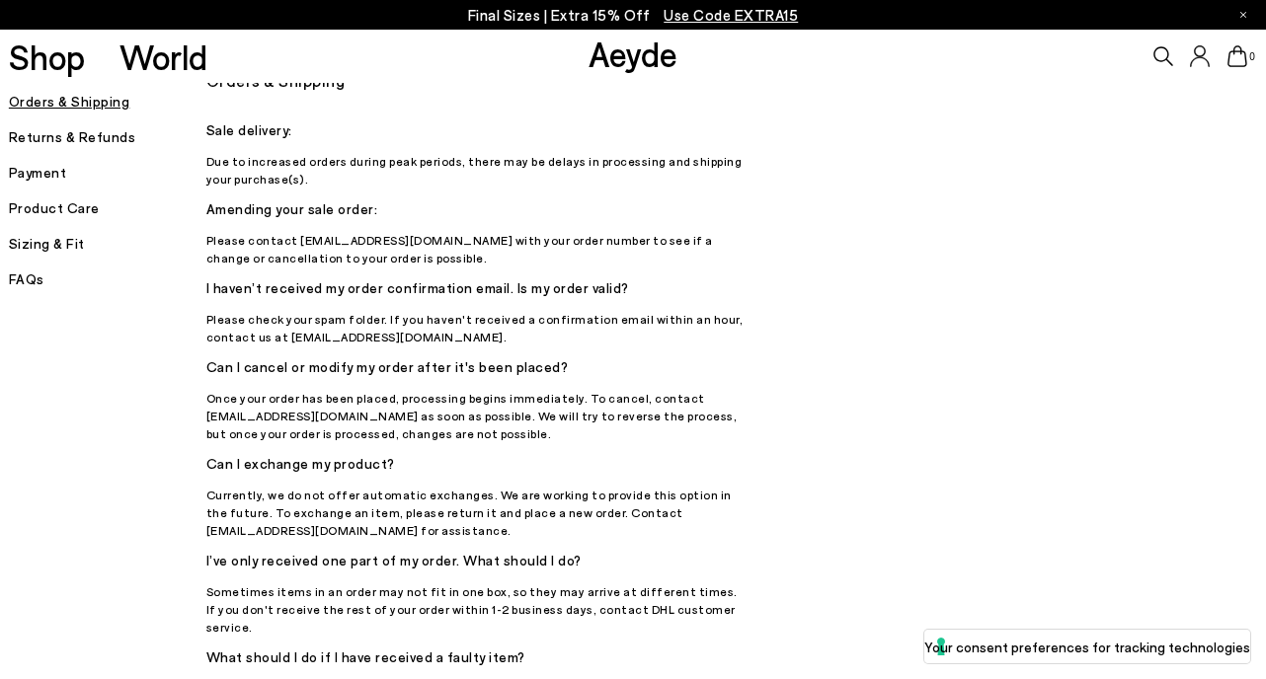
scroll to position [23, 0]
click at [102, 137] on h5 "Returns & Refunds" at bounding box center [107, 137] width 197 height 28
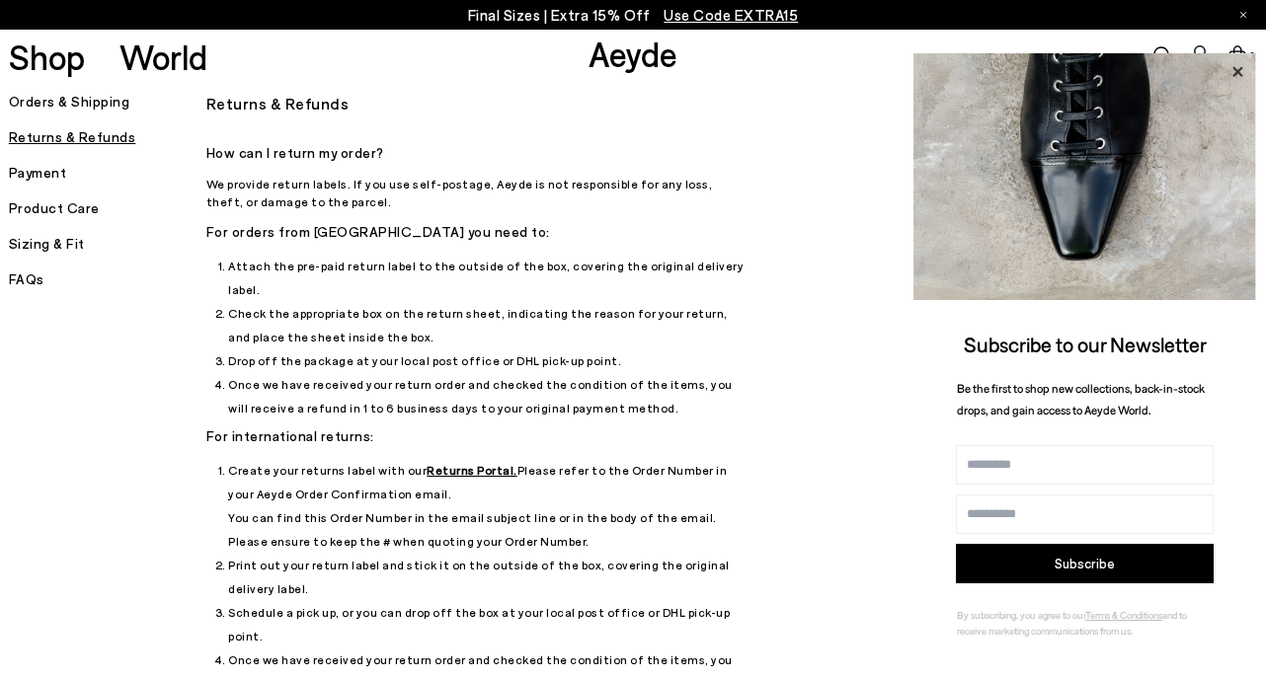
click at [1234, 67] on icon at bounding box center [1237, 72] width 26 height 26
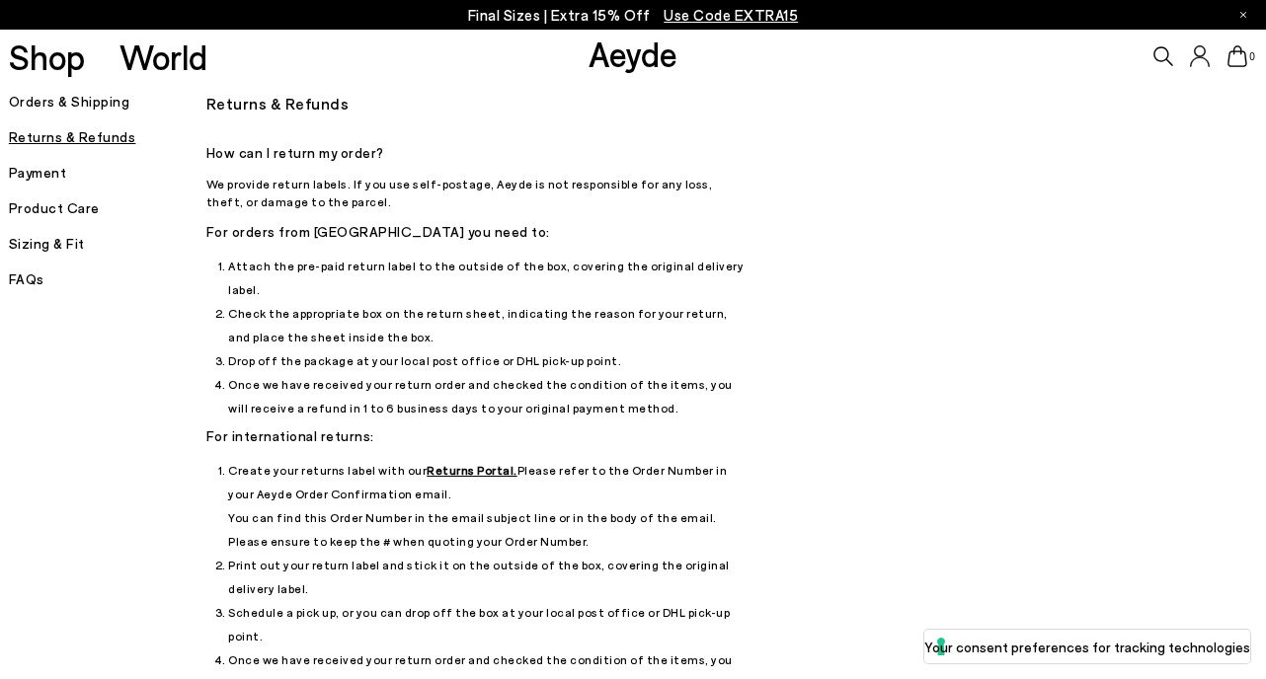
click at [646, 63] on link "Aeyde" at bounding box center [632, 53] width 89 height 41
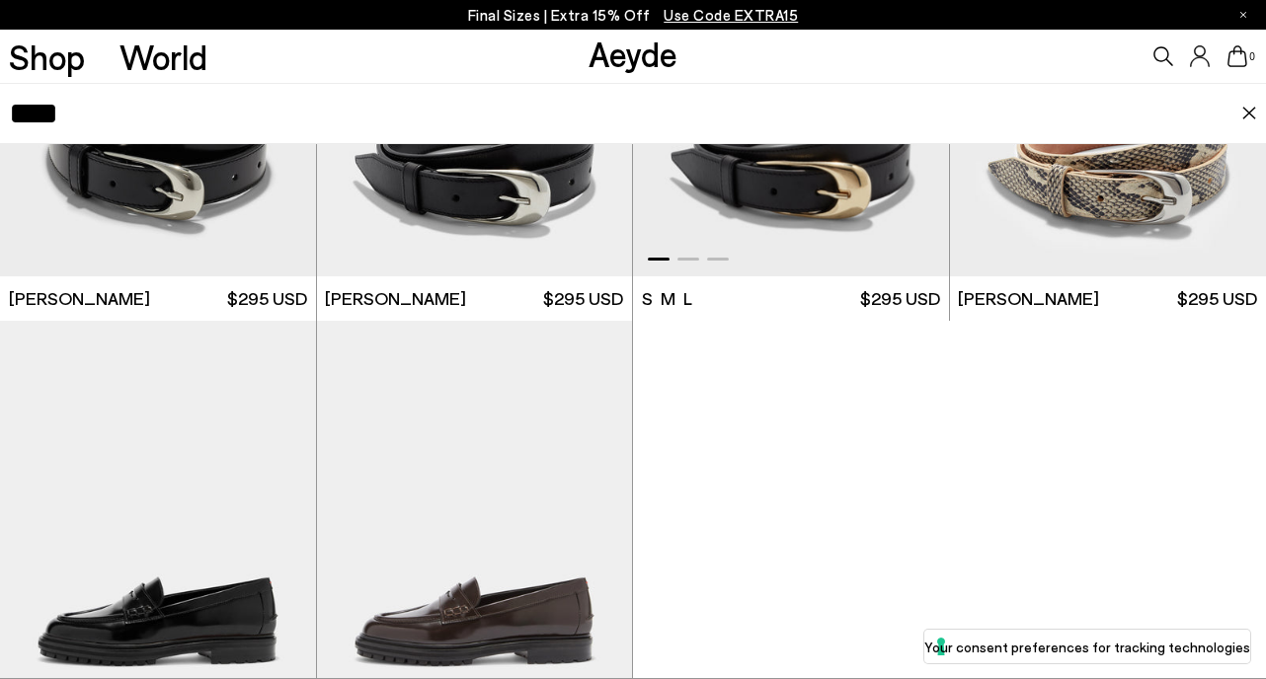
scroll to position [412, 0]
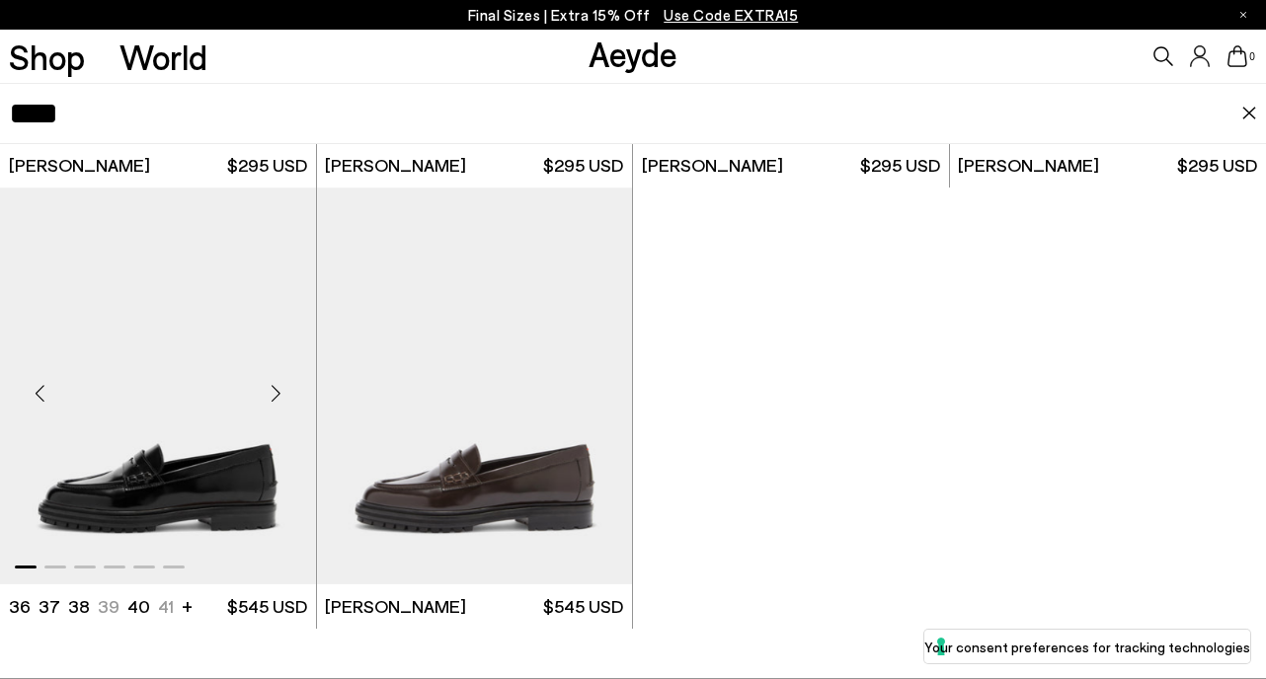
type input "****"
click at [217, 456] on img "1 / 6" at bounding box center [158, 386] width 316 height 397
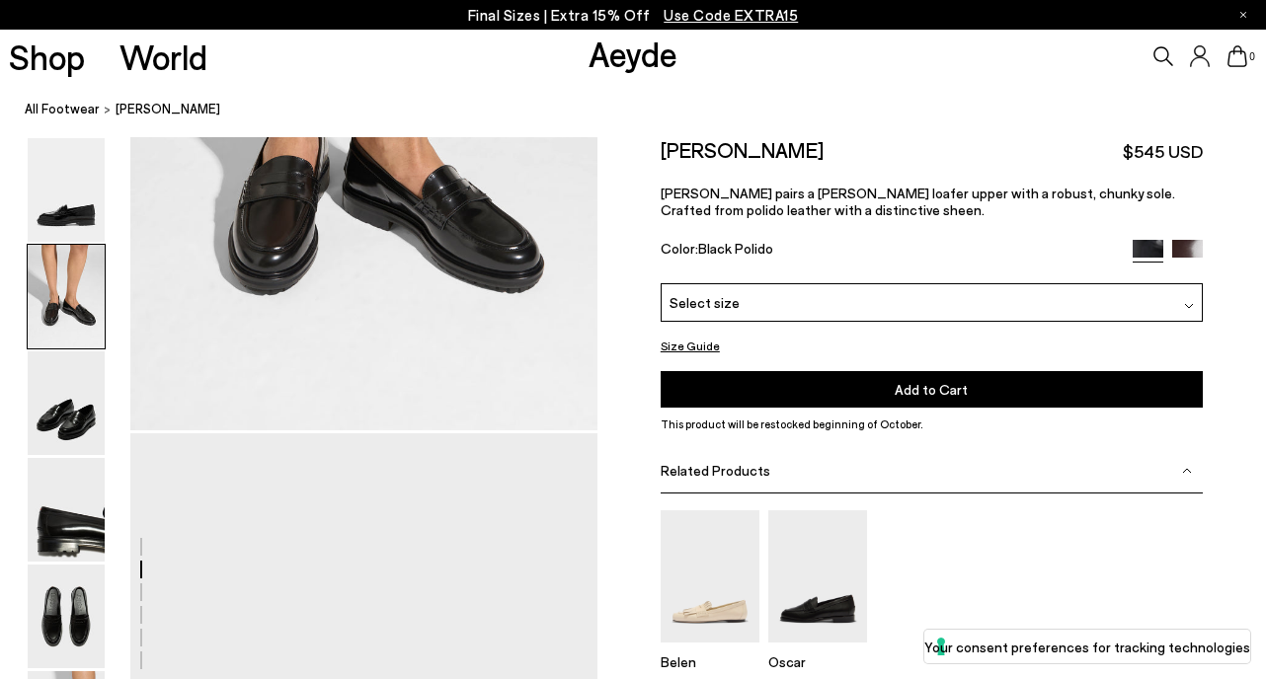
scroll to position [1009, 0]
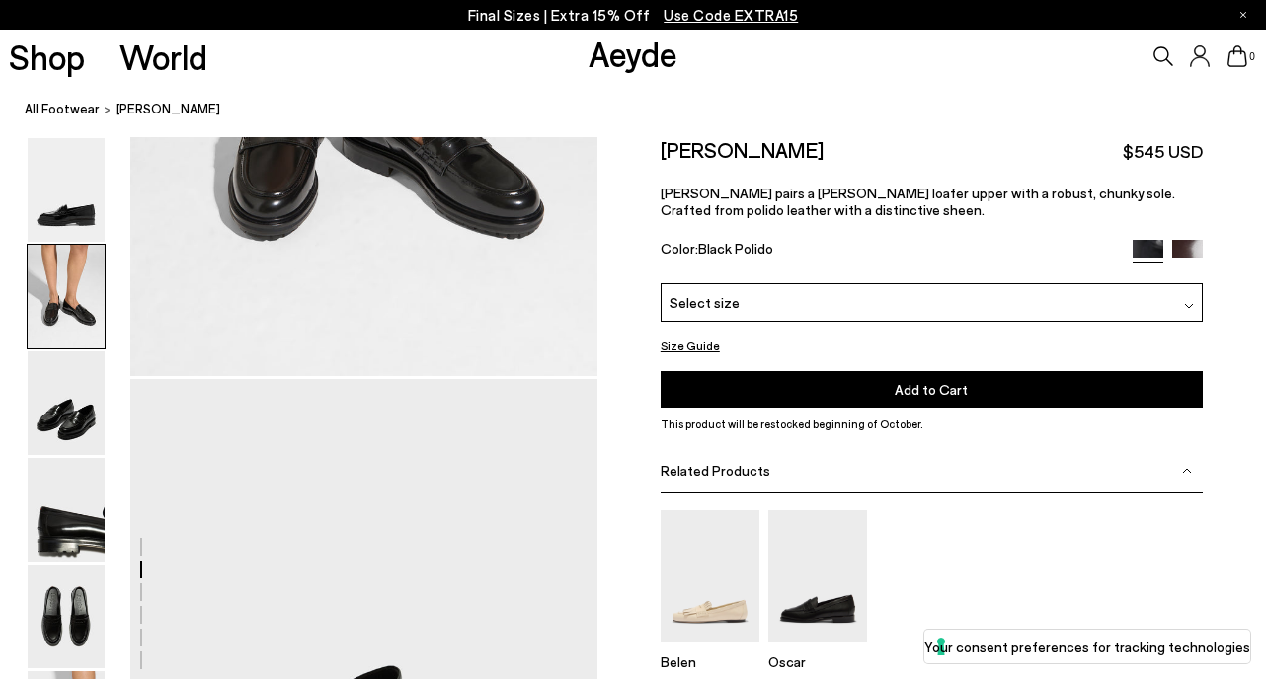
click at [755, 300] on div "Select size" at bounding box center [932, 302] width 542 height 39
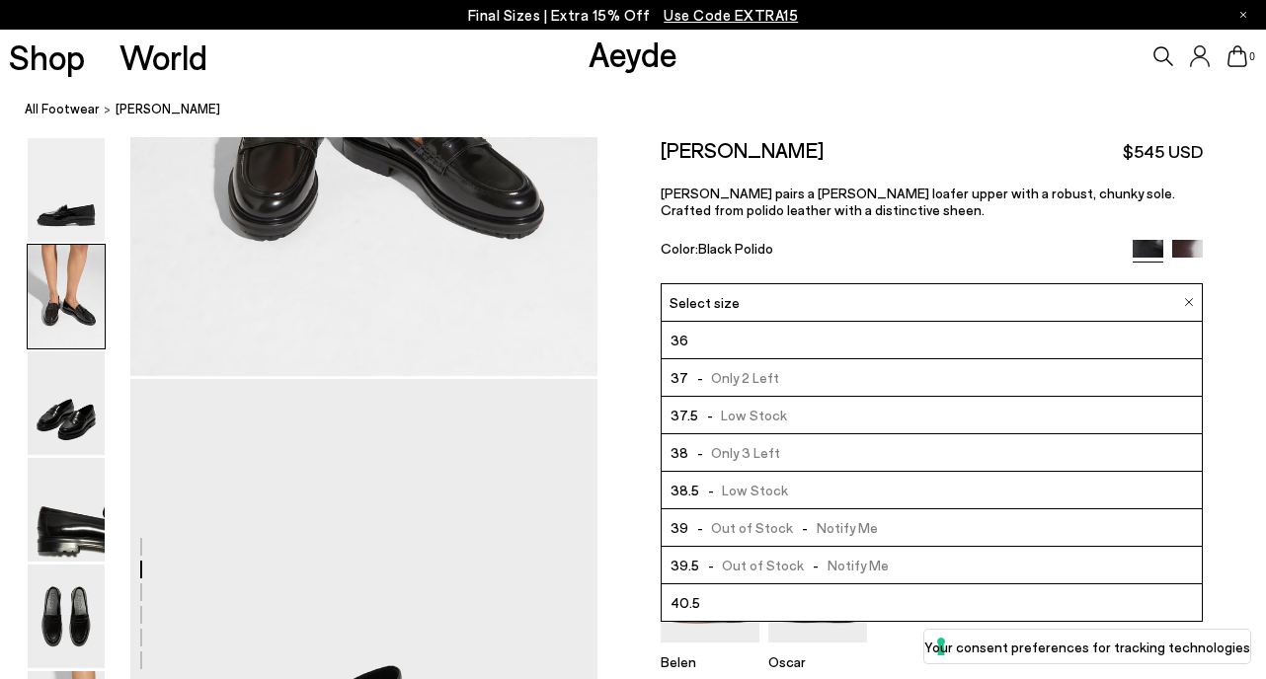
click at [1240, 303] on div "Size Guide Shoes Belt Our shoes come in European sizing. The easiest way to mea…" at bounding box center [931, 474] width 668 height 675
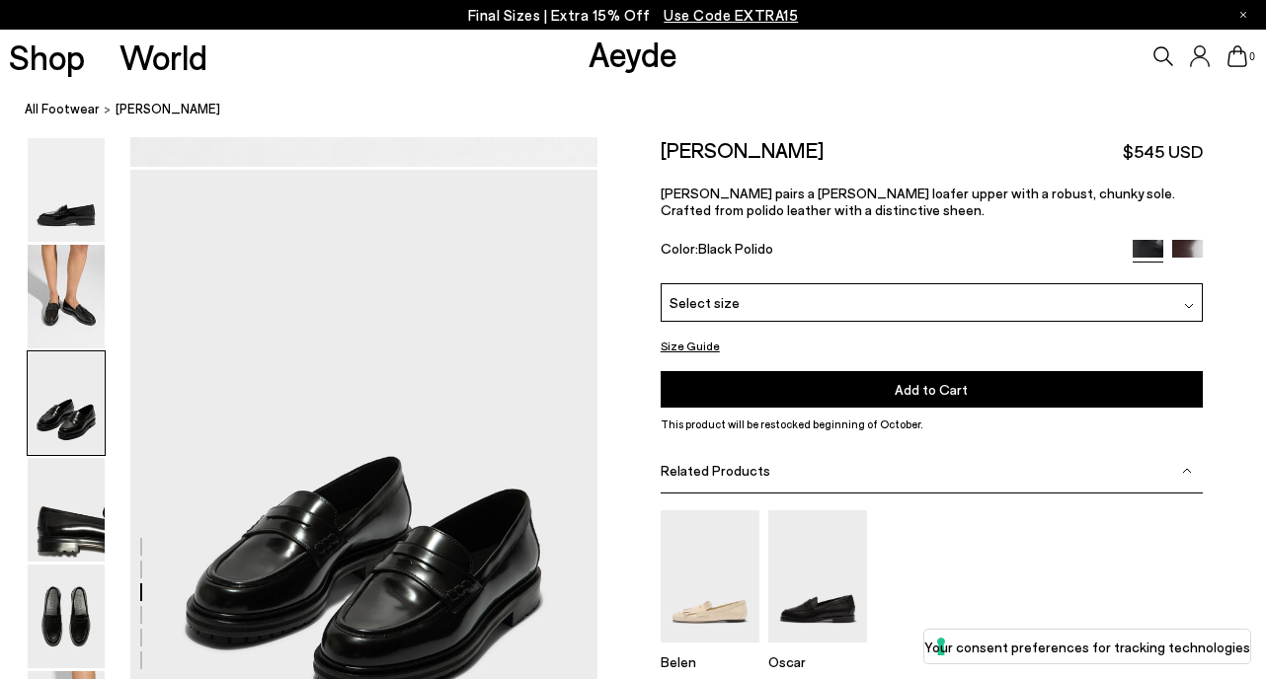
scroll to position [1160, 0]
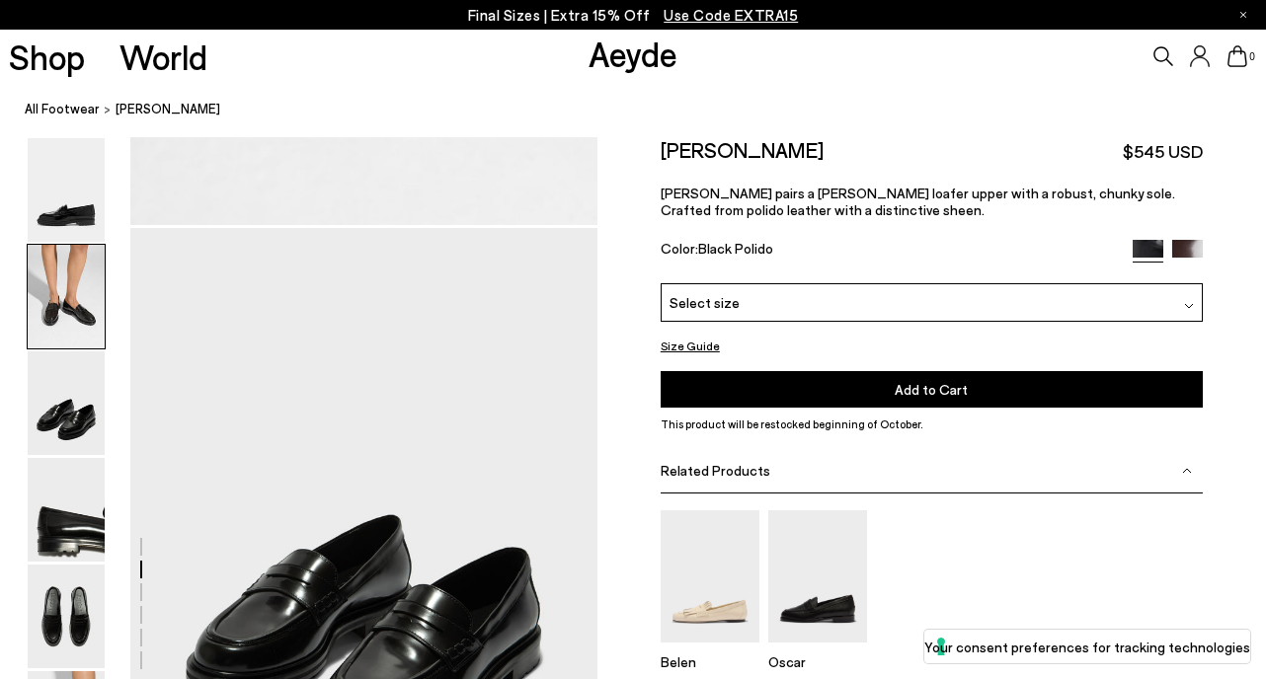
click at [1178, 305] on div "Select size" at bounding box center [932, 302] width 542 height 39
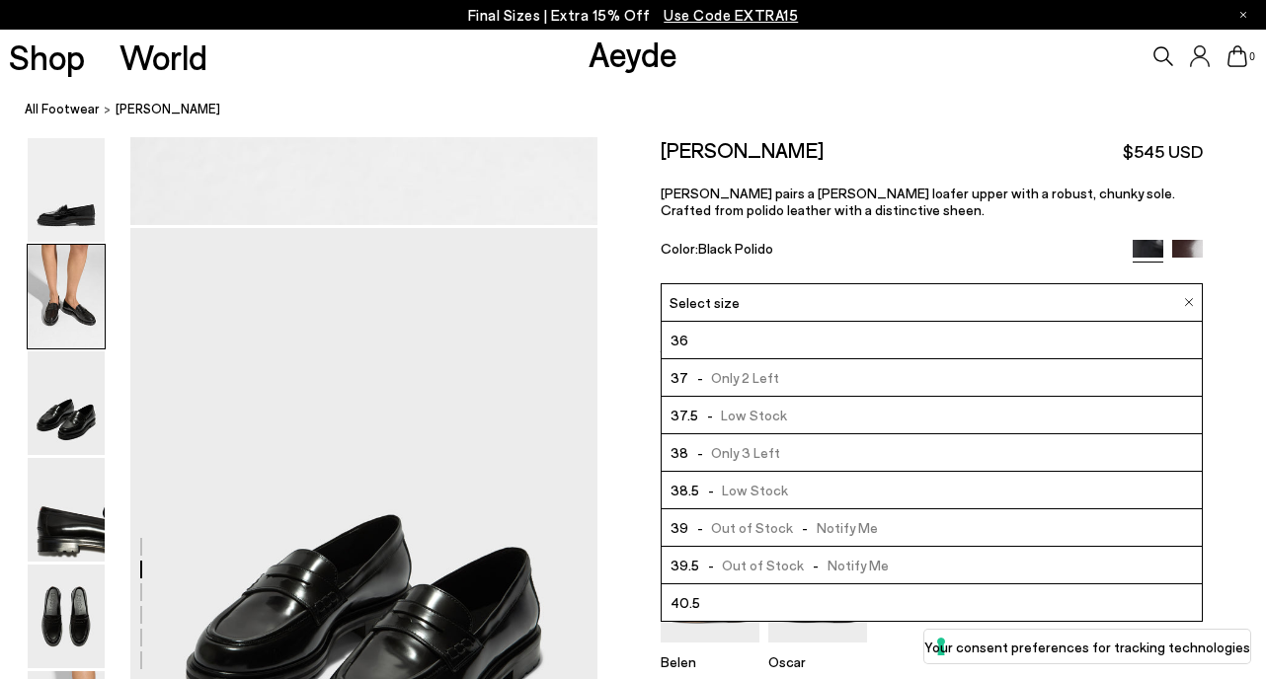
click at [1228, 311] on div "Size Guide Shoes Belt Our shoes come in European sizing. The easiest way to mea…" at bounding box center [931, 474] width 668 height 675
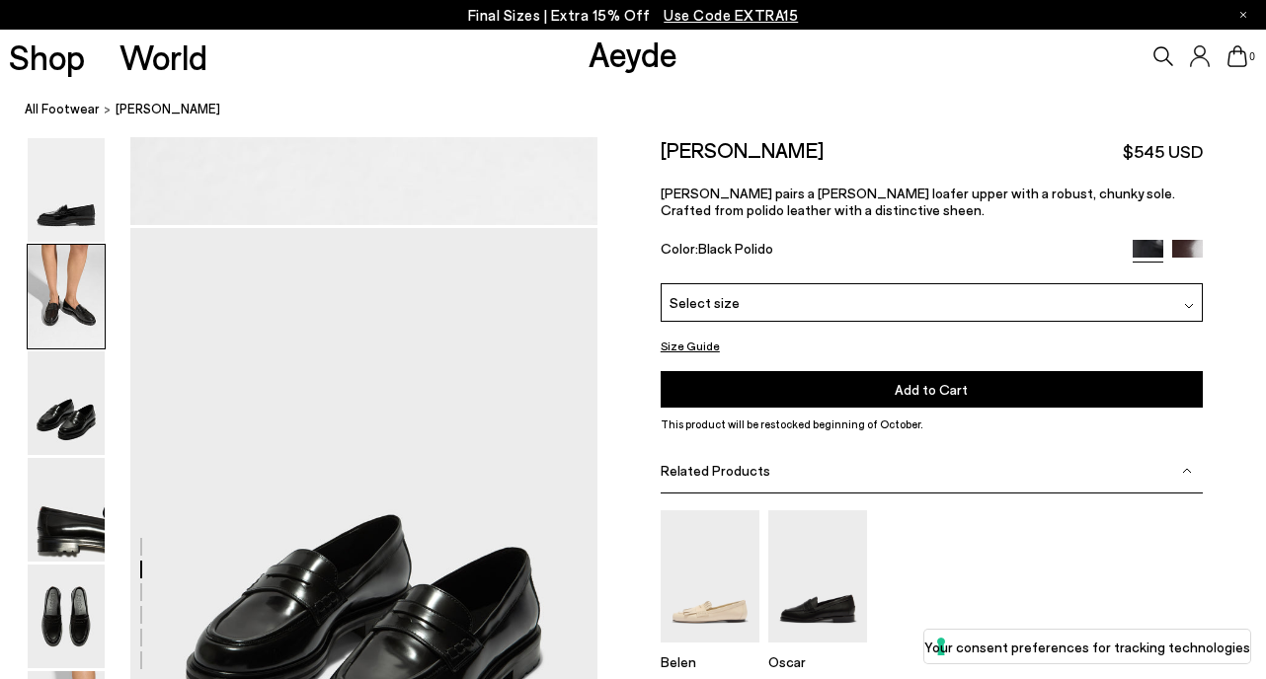
scroll to position [1183, 0]
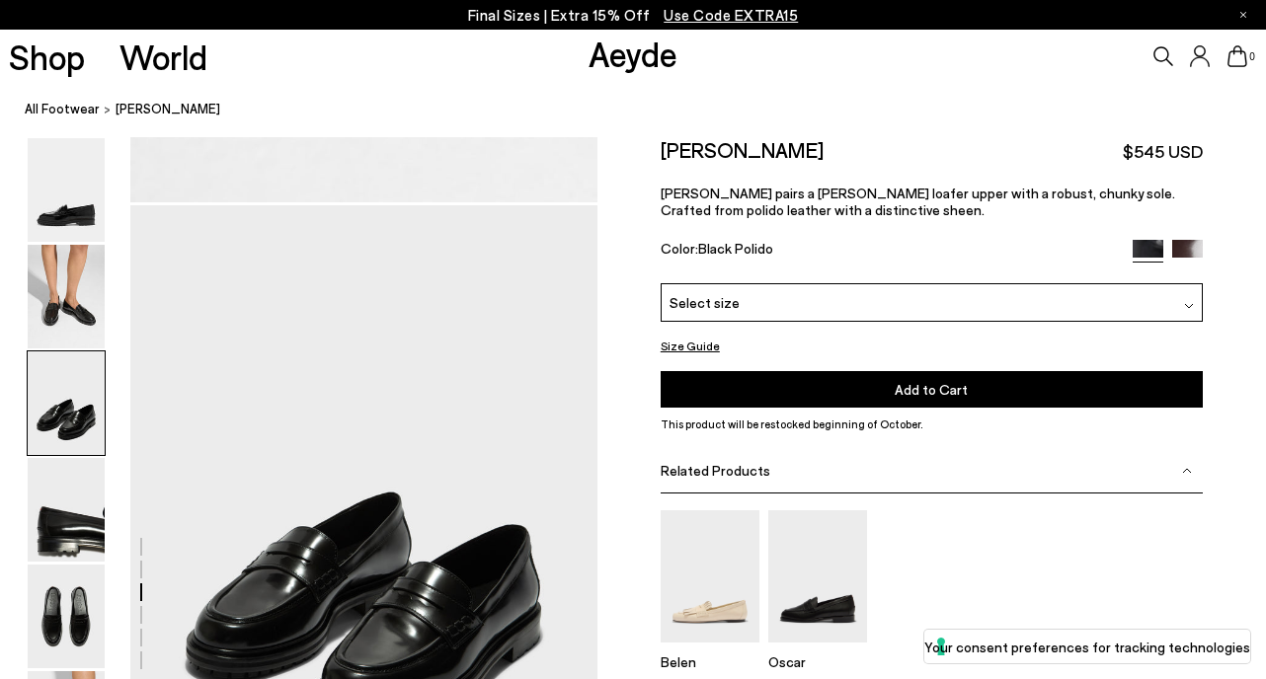
click at [689, 350] on button "Size Guide" at bounding box center [690, 346] width 59 height 25
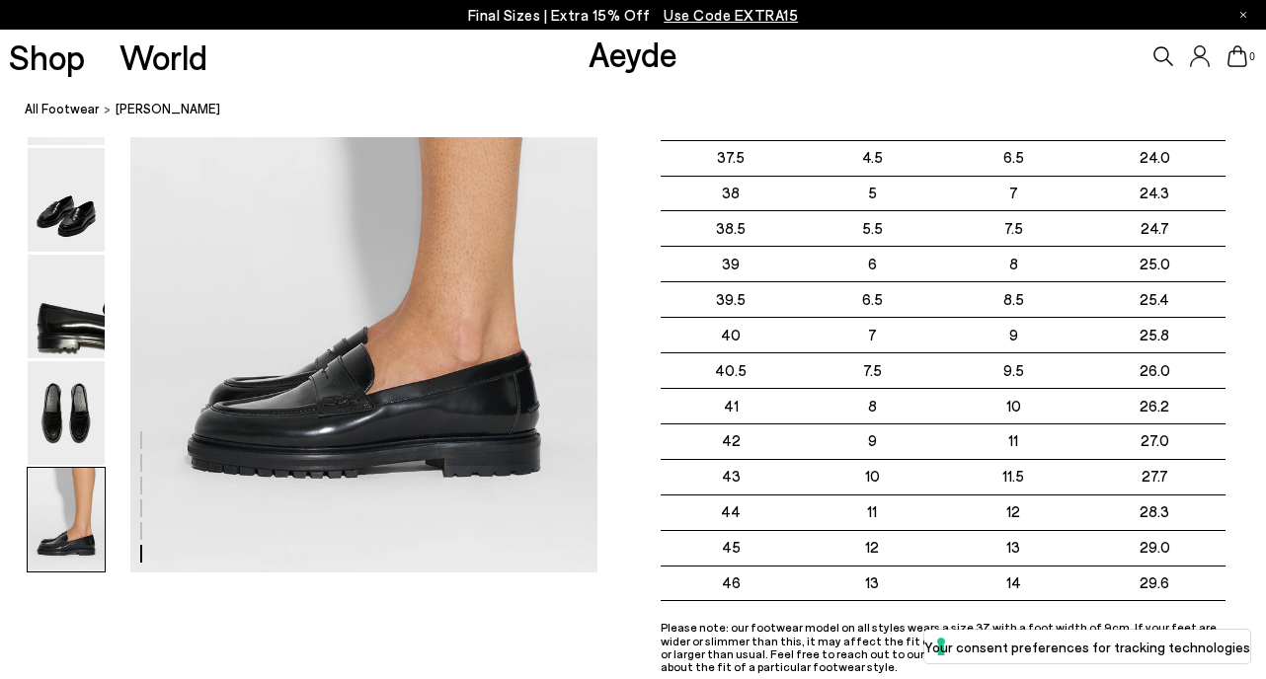
scroll to position [3302, 0]
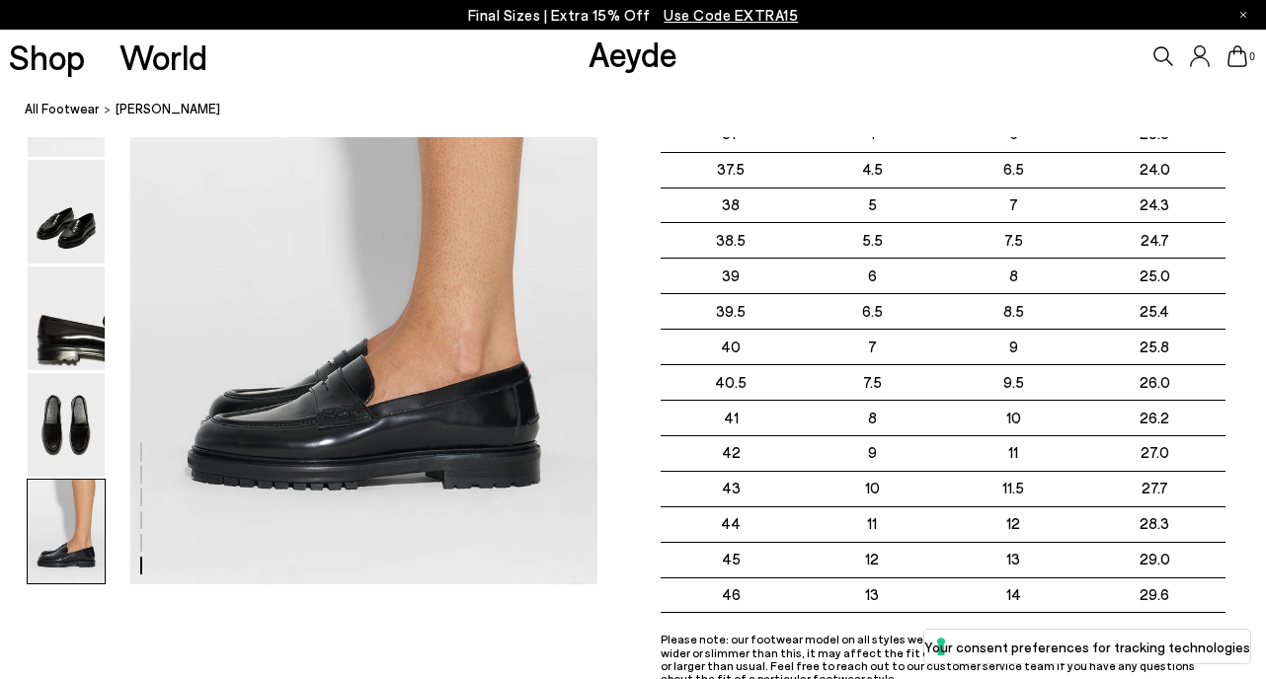
click at [469, 96] on nav "All Footwear [PERSON_NAME]" at bounding box center [645, 110] width 1241 height 54
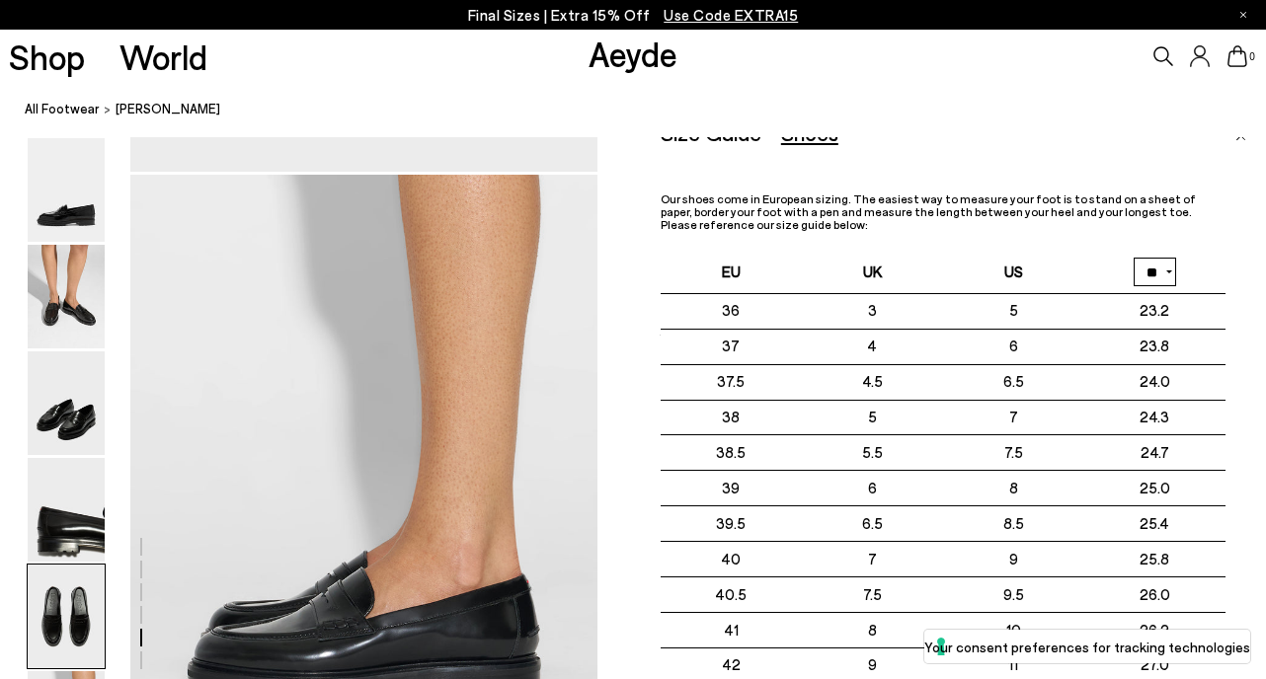
scroll to position [2816, 0]
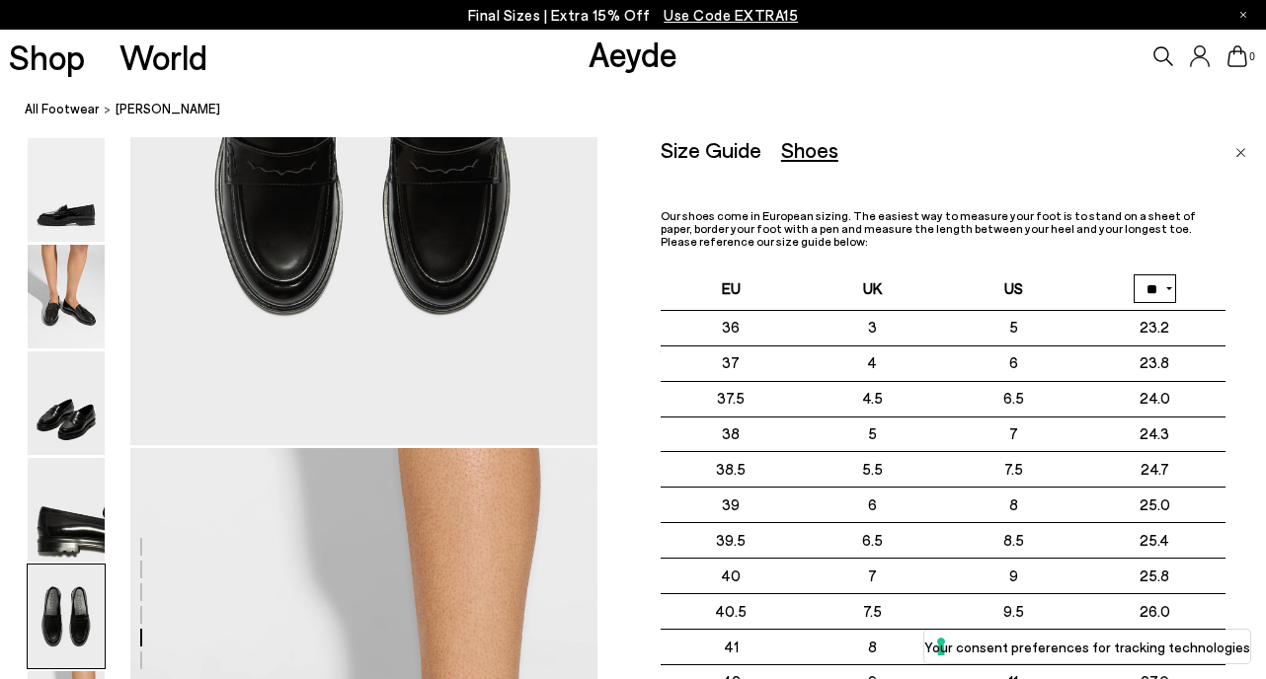
click at [1235, 150] on img "Close" at bounding box center [1240, 153] width 11 height 10
